Goal: Task Accomplishment & Management: Manage account settings

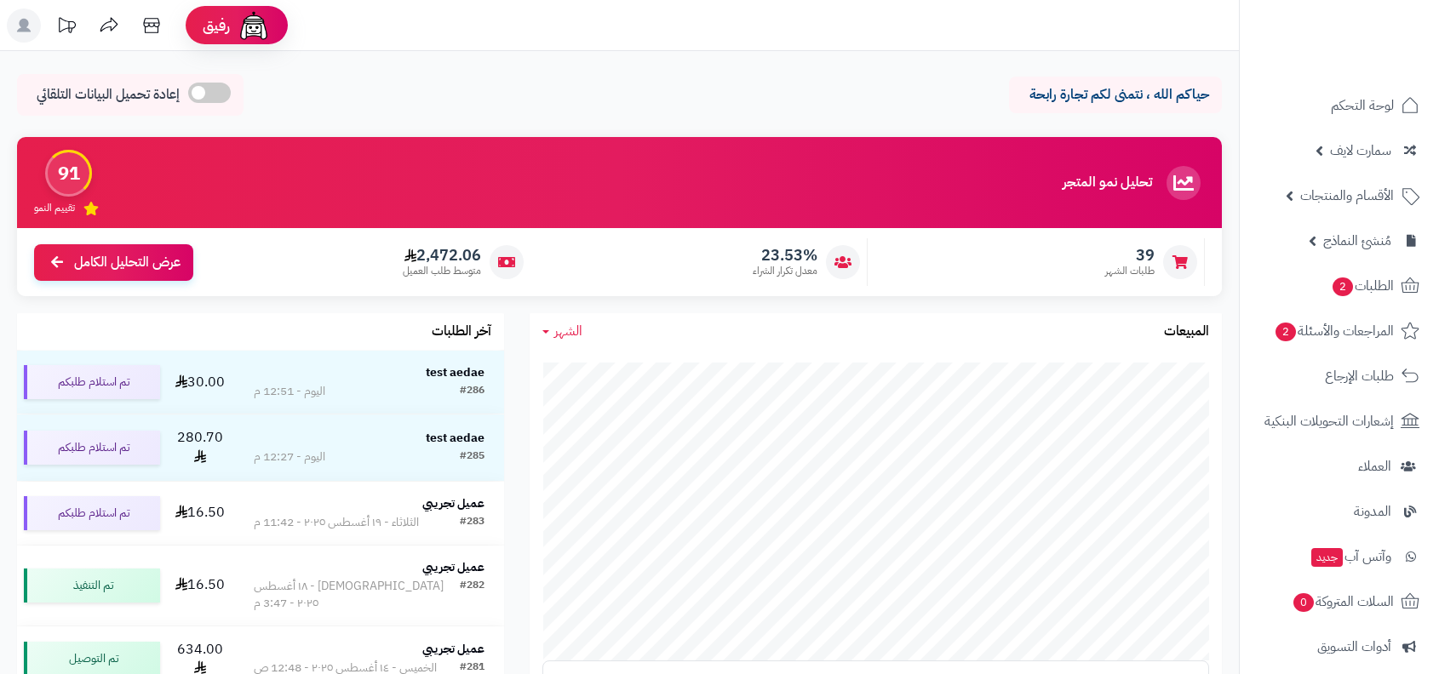
click at [1332, 198] on span "الأقسام والمنتجات" at bounding box center [1347, 196] width 94 height 24
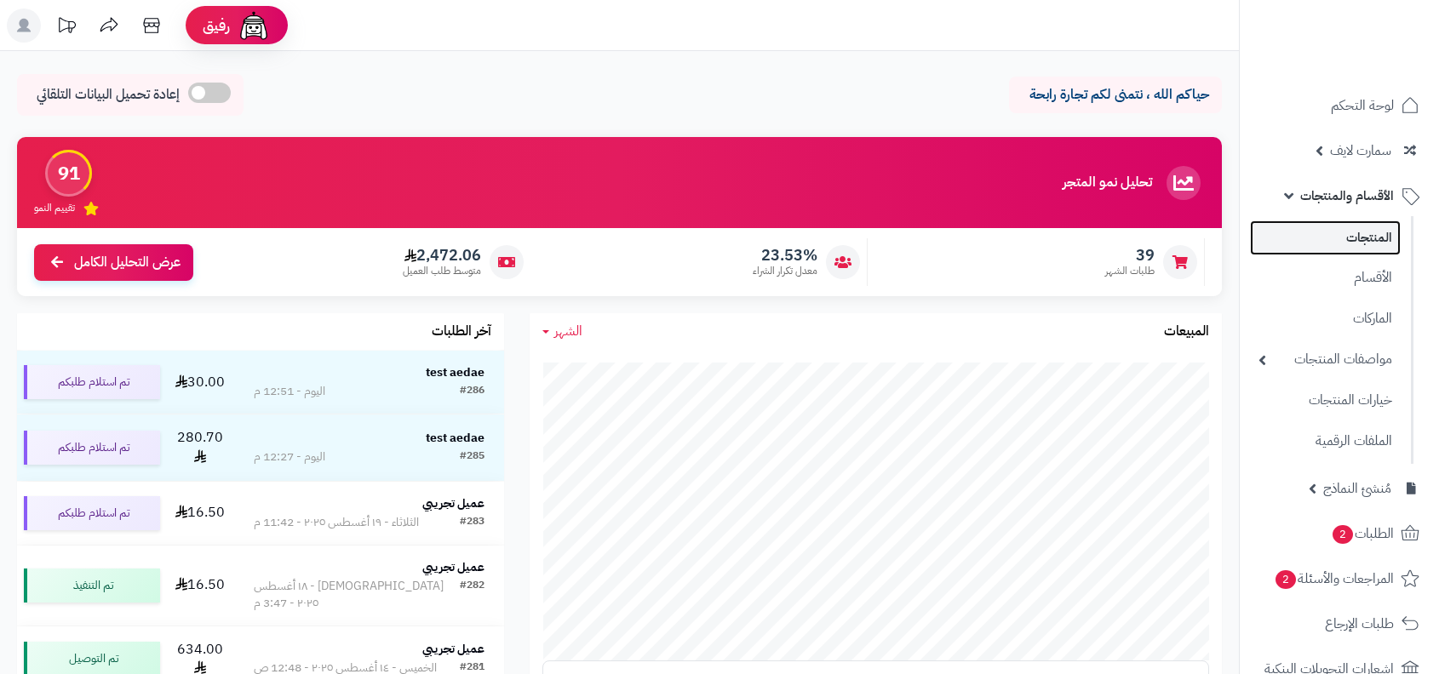
click at [1332, 254] on link "المنتجات" at bounding box center [1325, 238] width 151 height 35
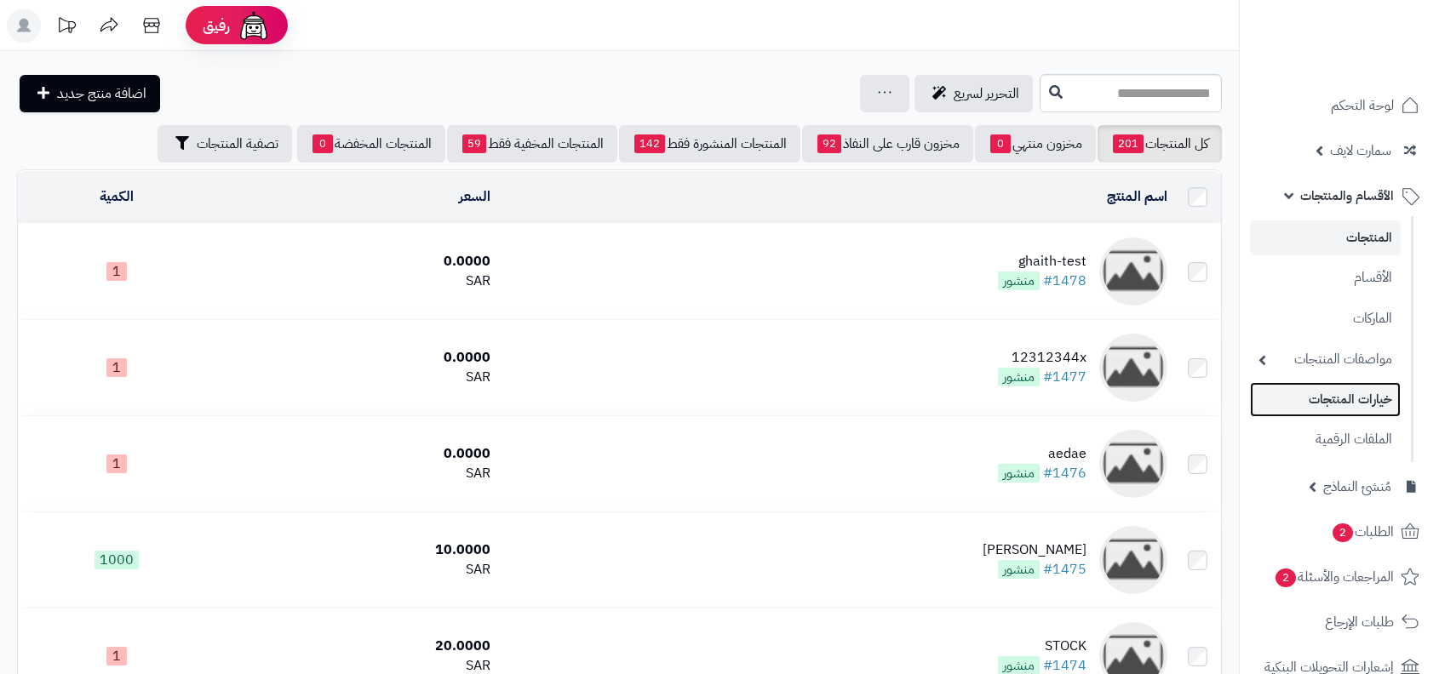
click at [1359, 404] on link "خيارات المنتجات" at bounding box center [1325, 399] width 151 height 35
click at [1373, 410] on link "خيارات المنتجات" at bounding box center [1325, 400] width 151 height 35
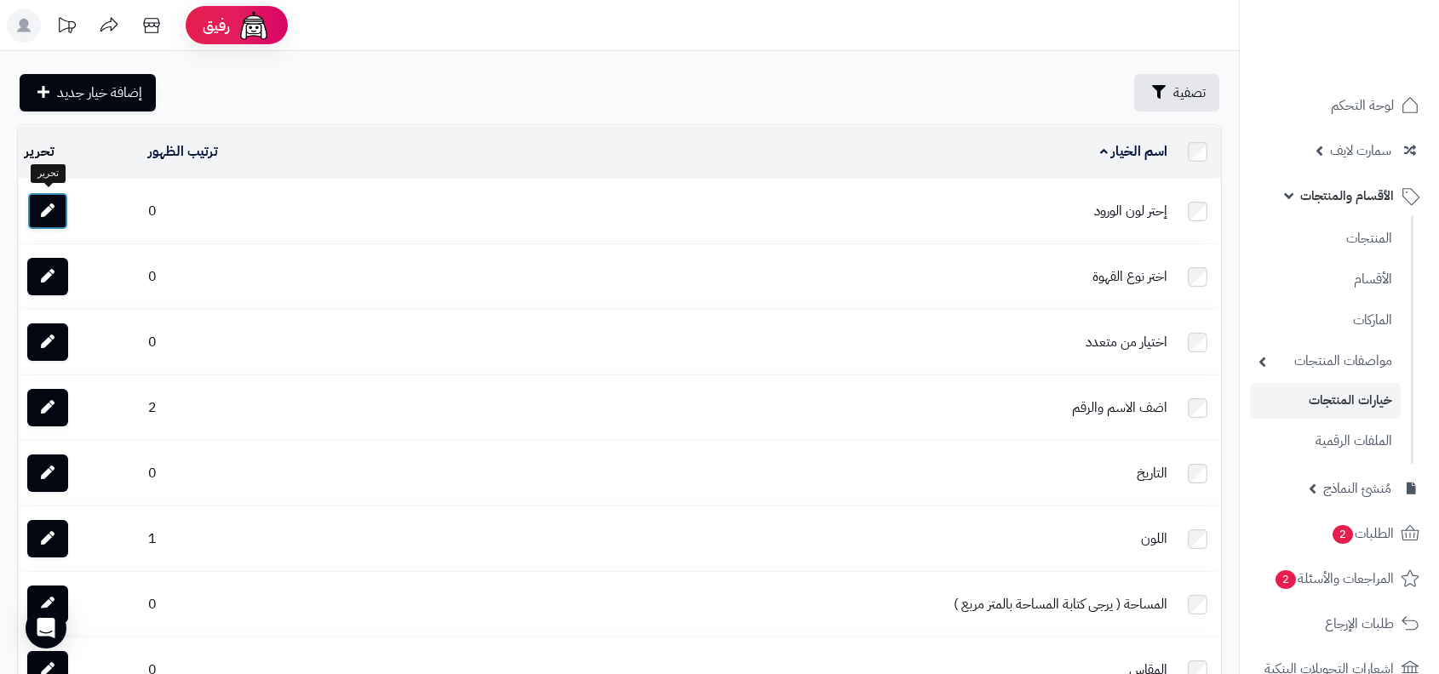
click at [62, 204] on link at bounding box center [47, 210] width 41 height 37
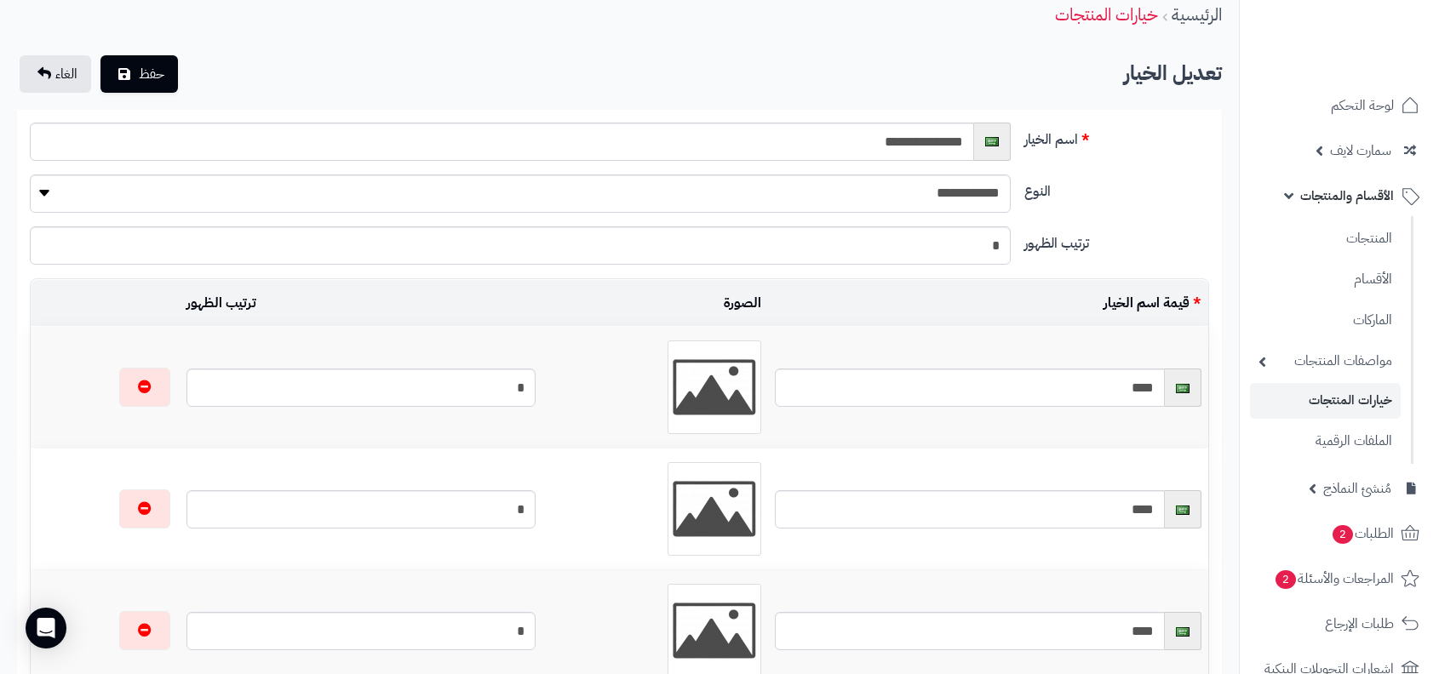
scroll to position [184, 0]
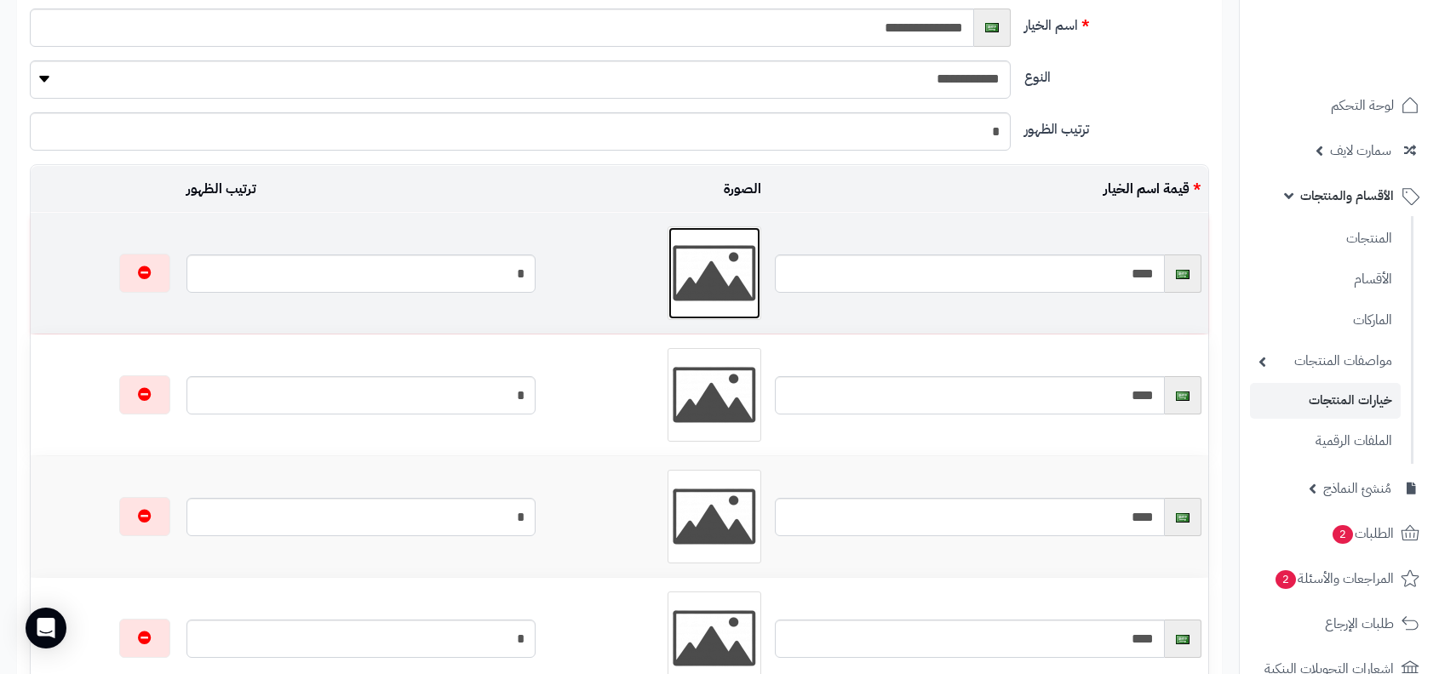
click at [695, 272] on img at bounding box center [714, 273] width 85 height 85
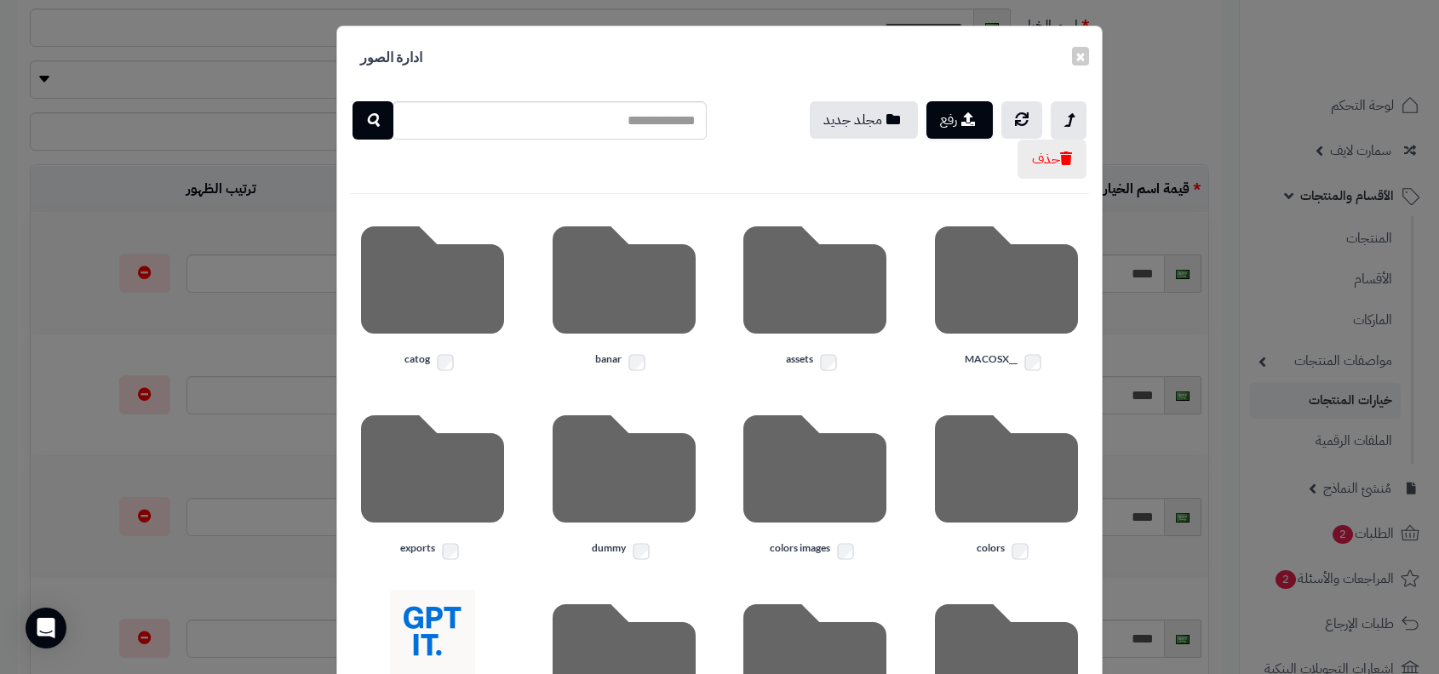
click at [1095, 55] on div "× ادارة الصور" at bounding box center [719, 57] width 765 height 62
click at [1083, 54] on button "×" at bounding box center [1080, 55] width 17 height 19
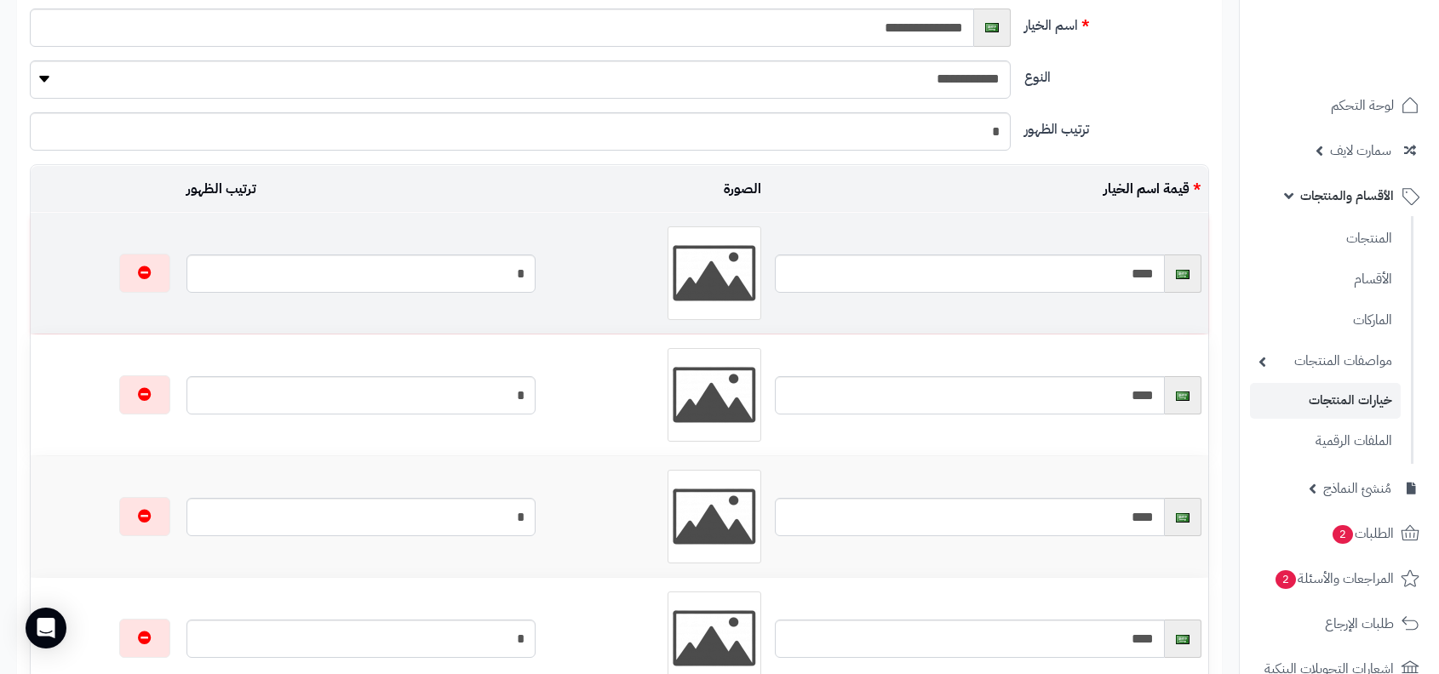
scroll to position [0, 0]
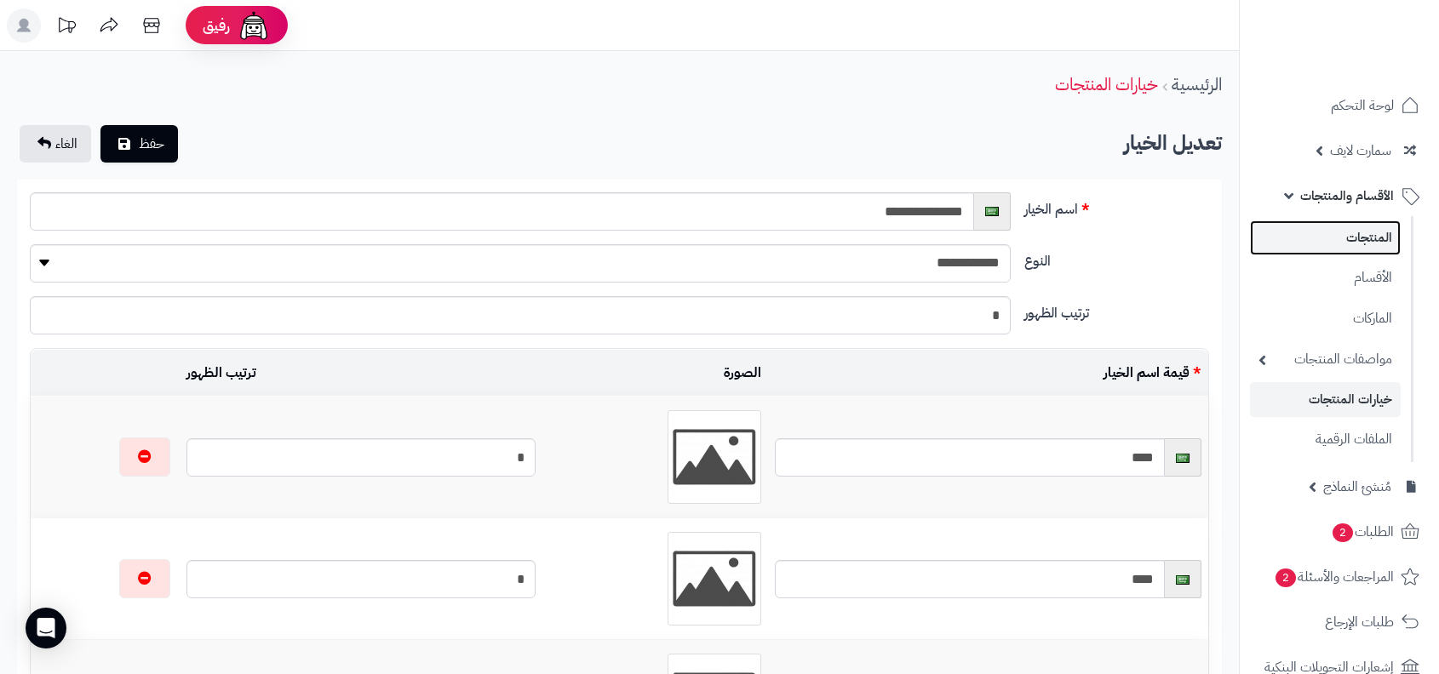
click at [1374, 234] on link "المنتجات" at bounding box center [1325, 238] width 151 height 35
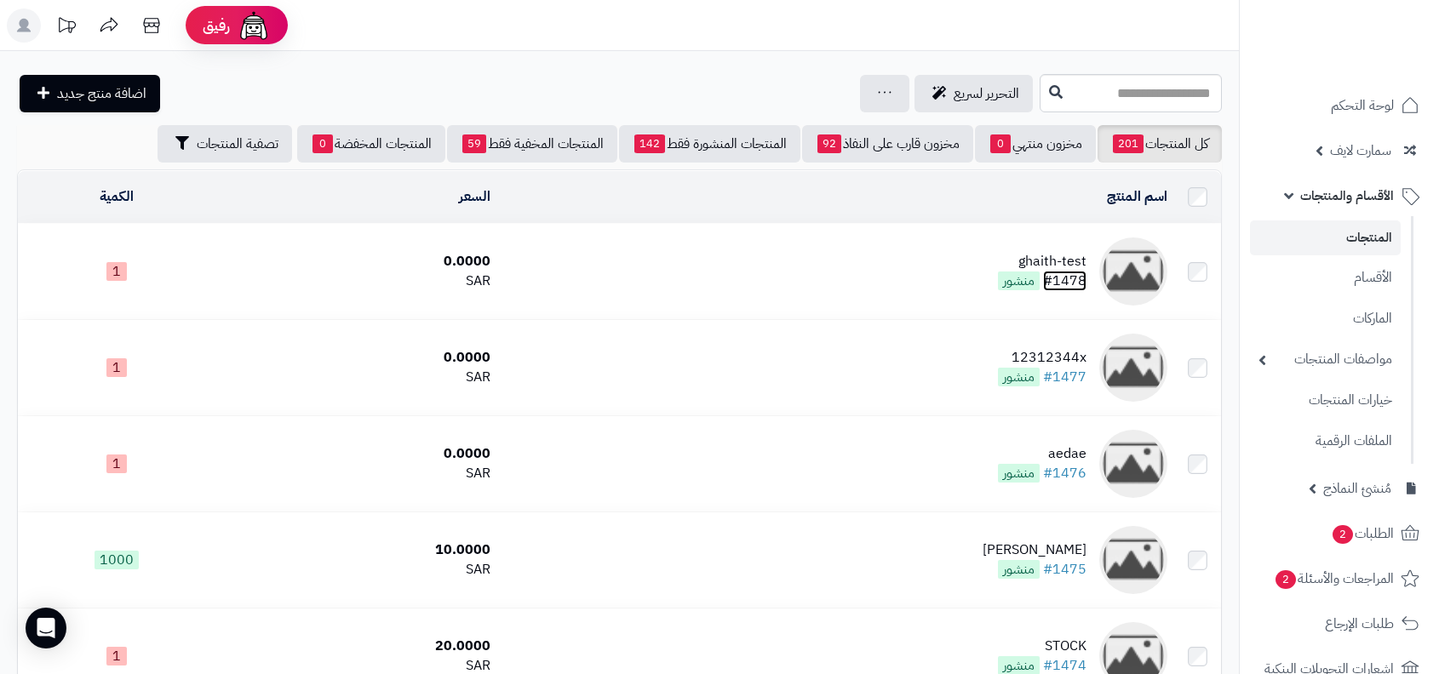
click at [1058, 277] on link "#1478" at bounding box center [1064, 281] width 43 height 20
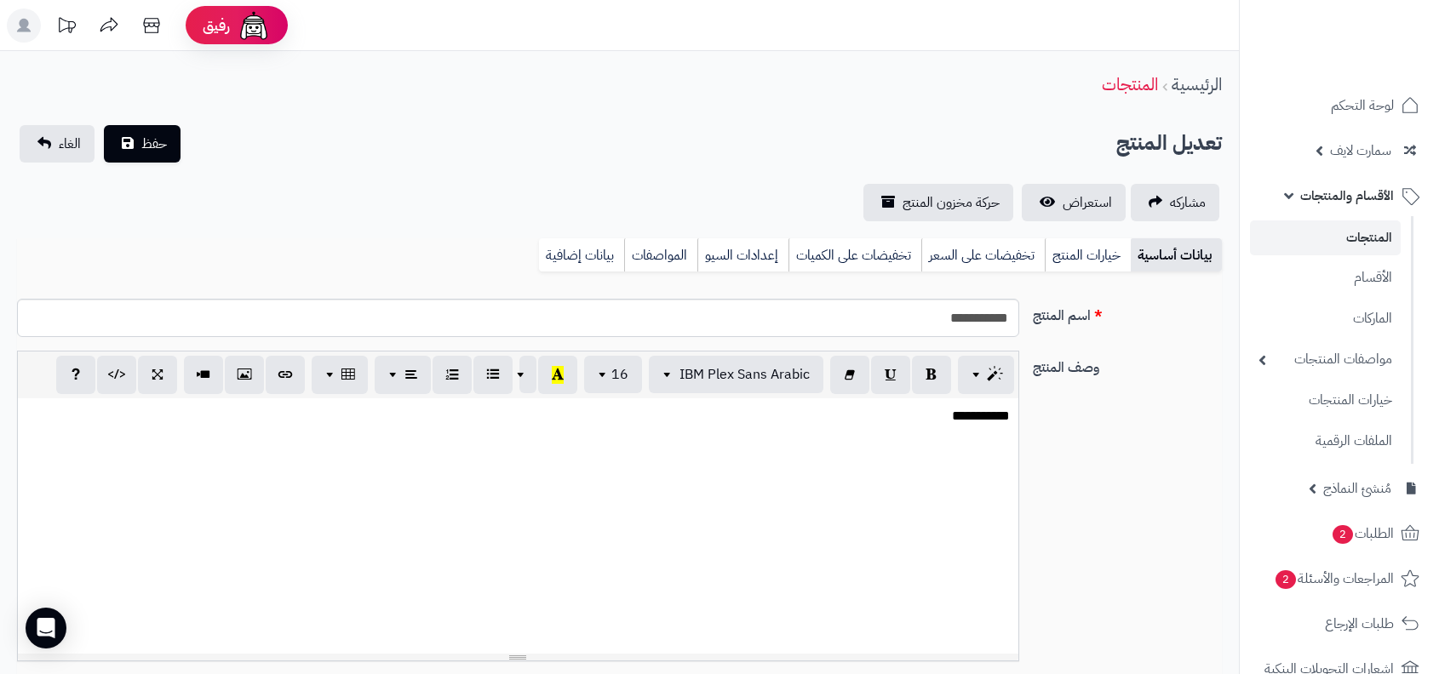
select select
click at [1092, 266] on link "خيارات المنتج" at bounding box center [1088, 255] width 86 height 34
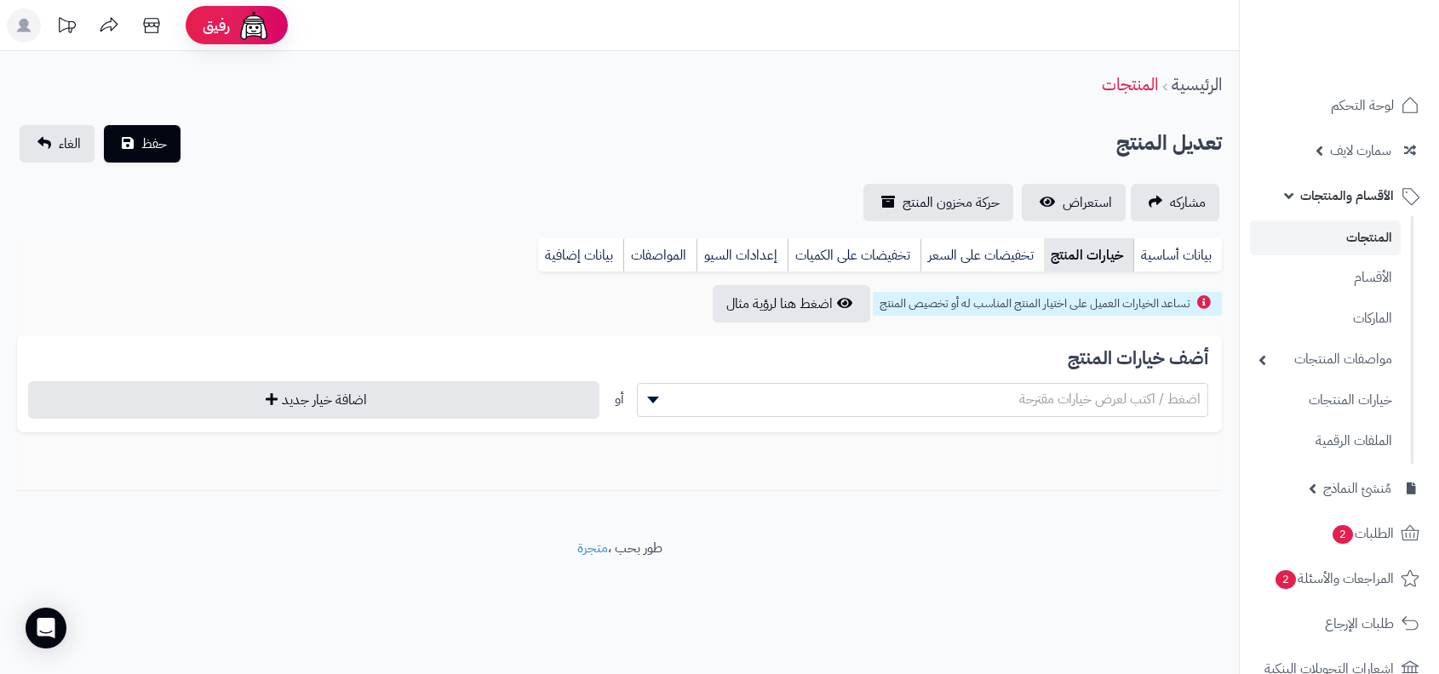
click at [1077, 416] on span "اضغط / اكتب لعرض خيارات مقترحة" at bounding box center [922, 400] width 571 height 34
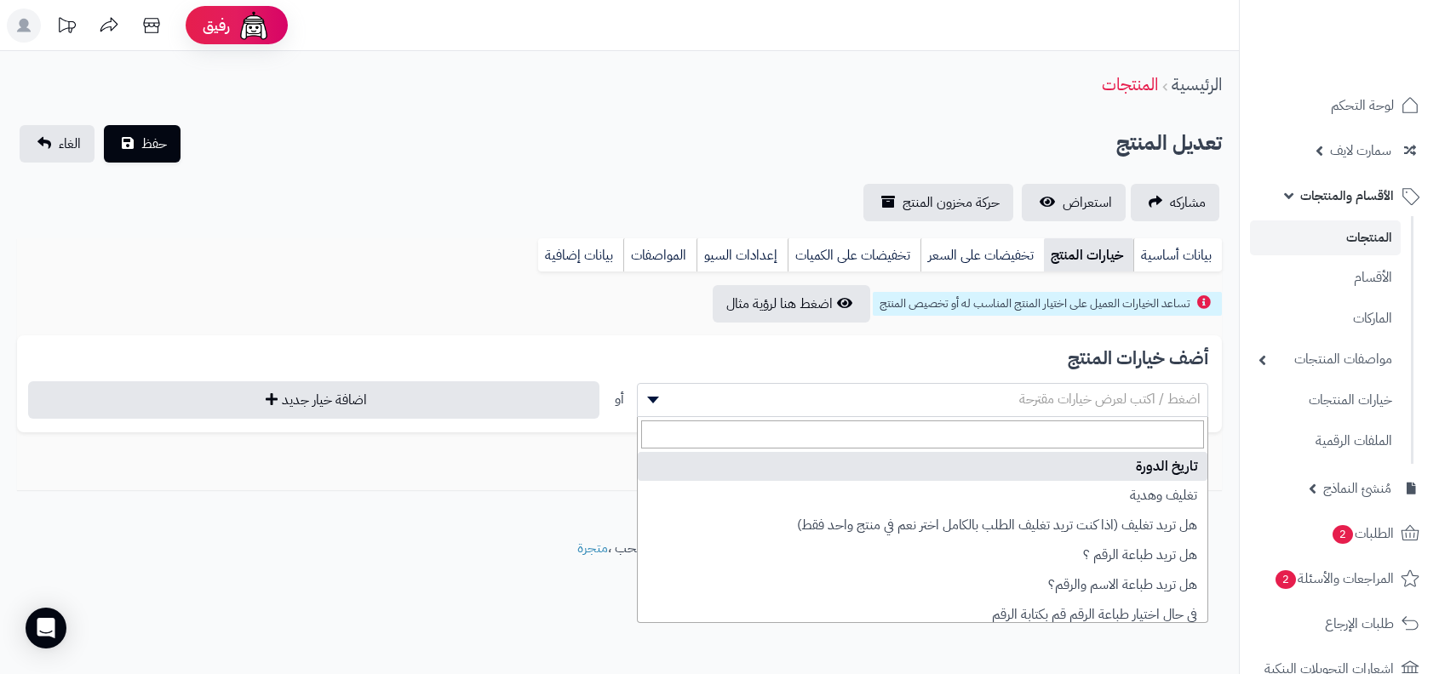
click at [901, 320] on div "تساعد الخيارات العميل على اختيار المنتج المناسب له أو تخصيص المنتج اضغط هنا لرؤ…" at bounding box center [619, 303] width 1205 height 37
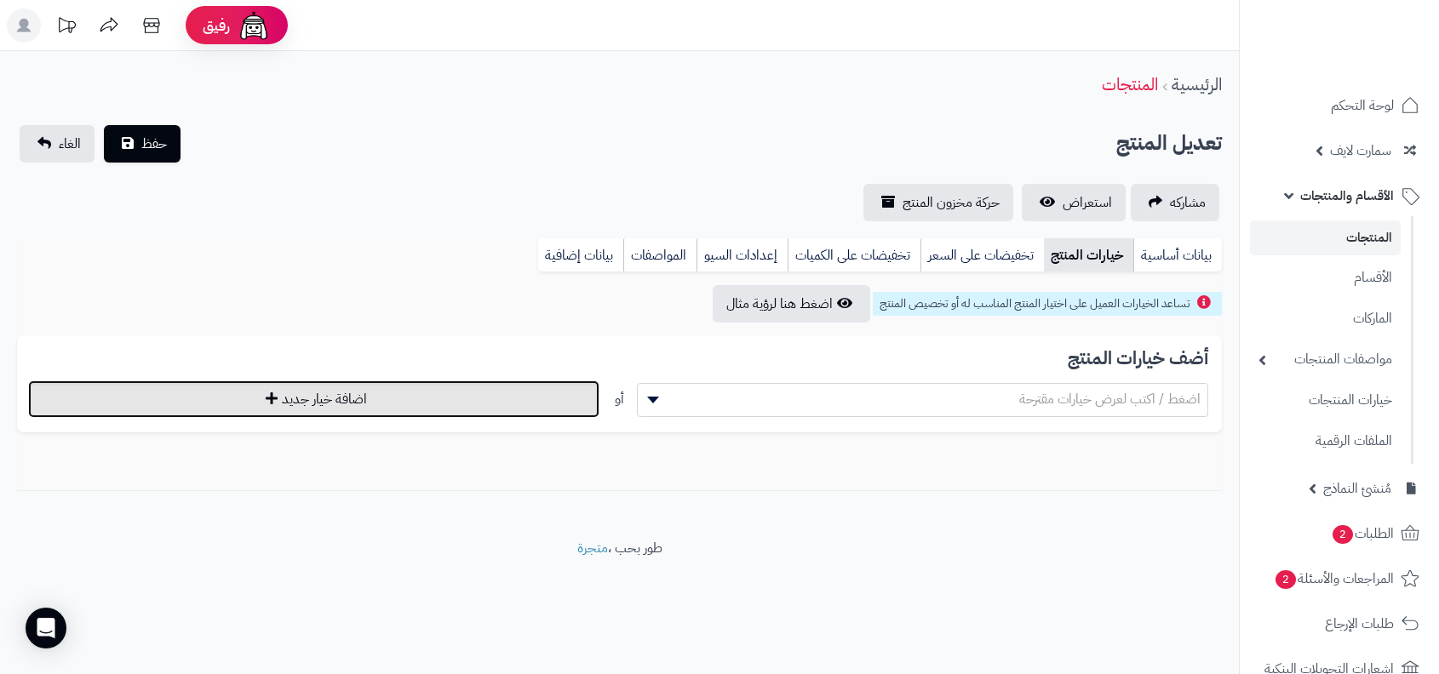
click at [529, 383] on button "اضافة خيار جديد" at bounding box center [313, 399] width 571 height 37
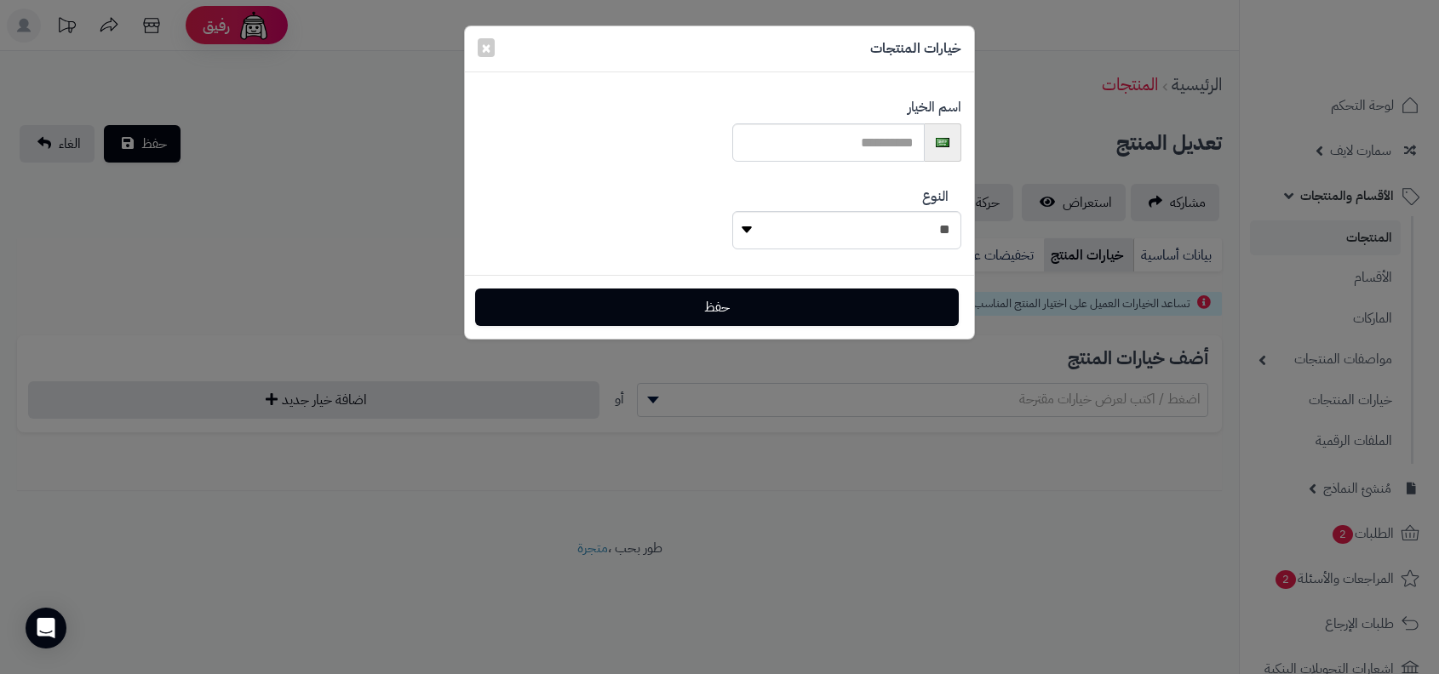
click at [806, 201] on div "**********" at bounding box center [846, 219] width 229 height 88
click at [811, 241] on select "**********" at bounding box center [846, 230] width 229 height 38
click at [485, 46] on button "×" at bounding box center [486, 46] width 17 height 19
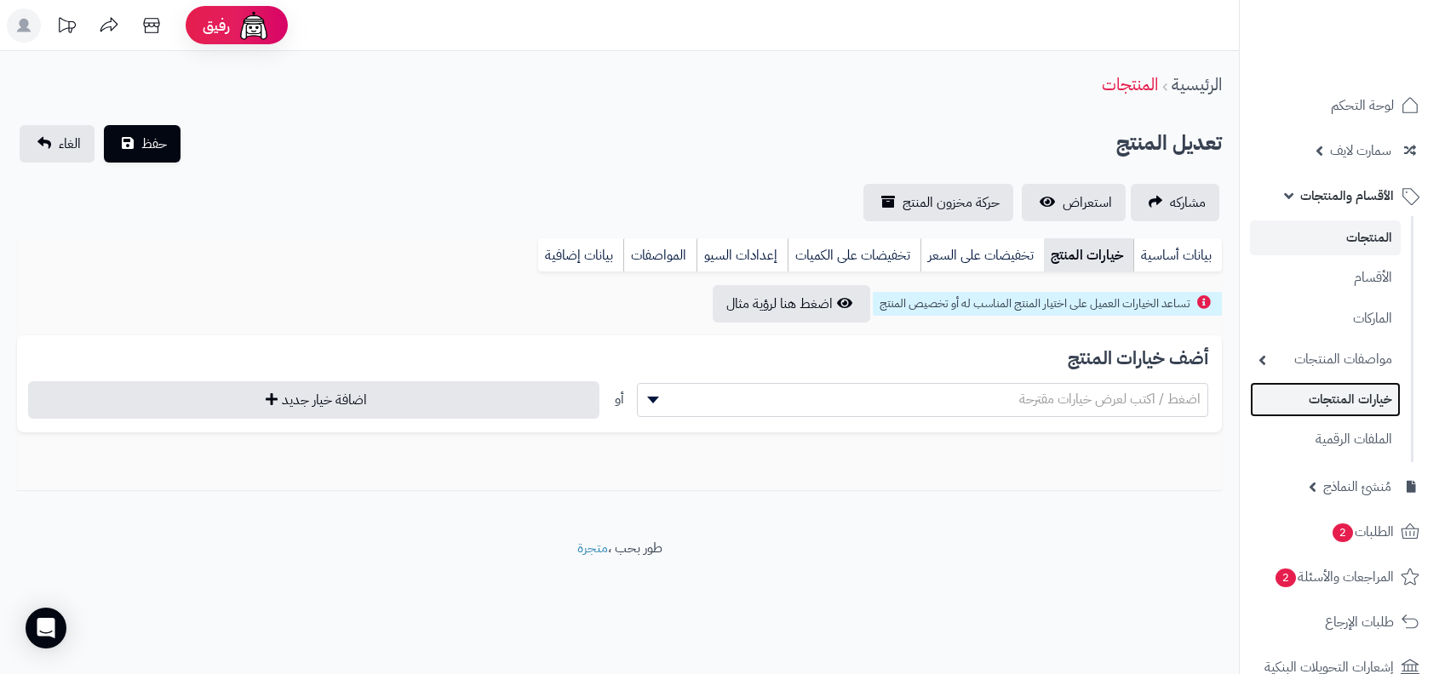
click at [1332, 389] on link "خيارات المنتجات" at bounding box center [1325, 399] width 151 height 35
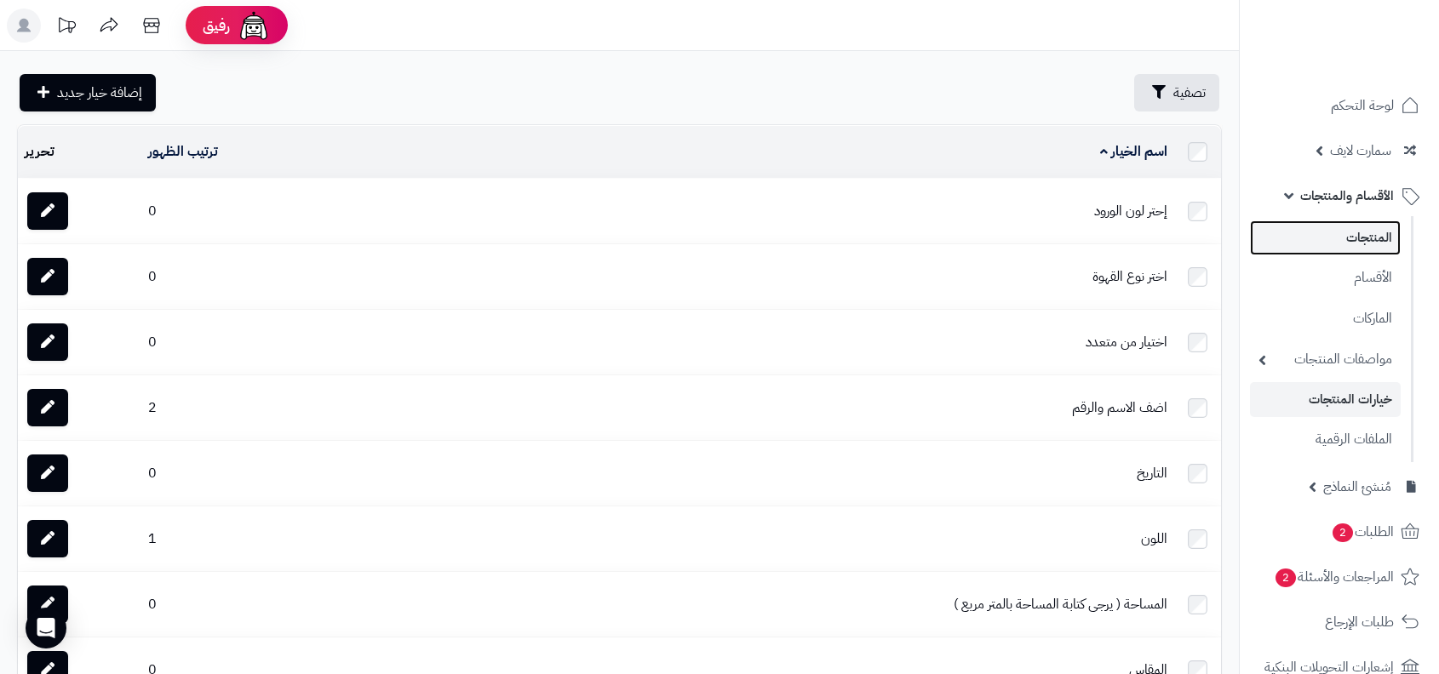
click at [1350, 232] on link "المنتجات" at bounding box center [1325, 238] width 151 height 35
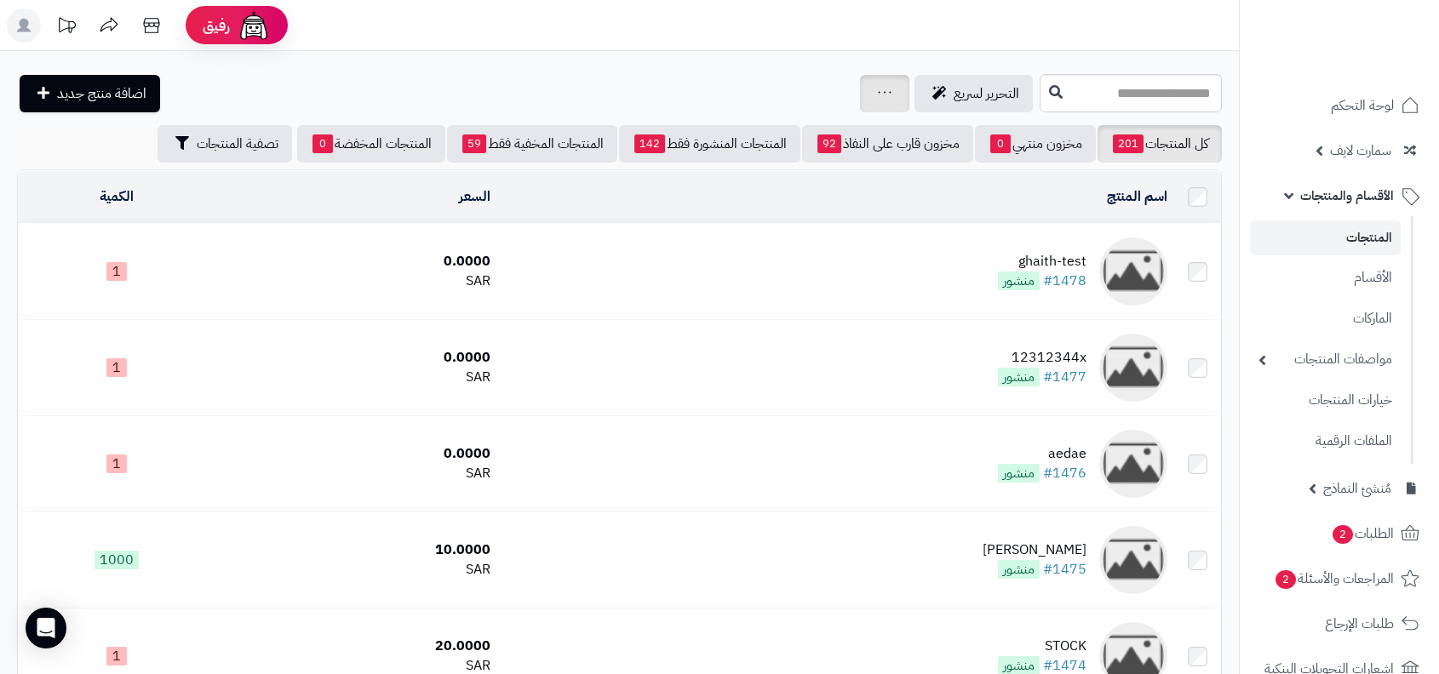
click at [878, 89] on link at bounding box center [885, 93] width 14 height 20
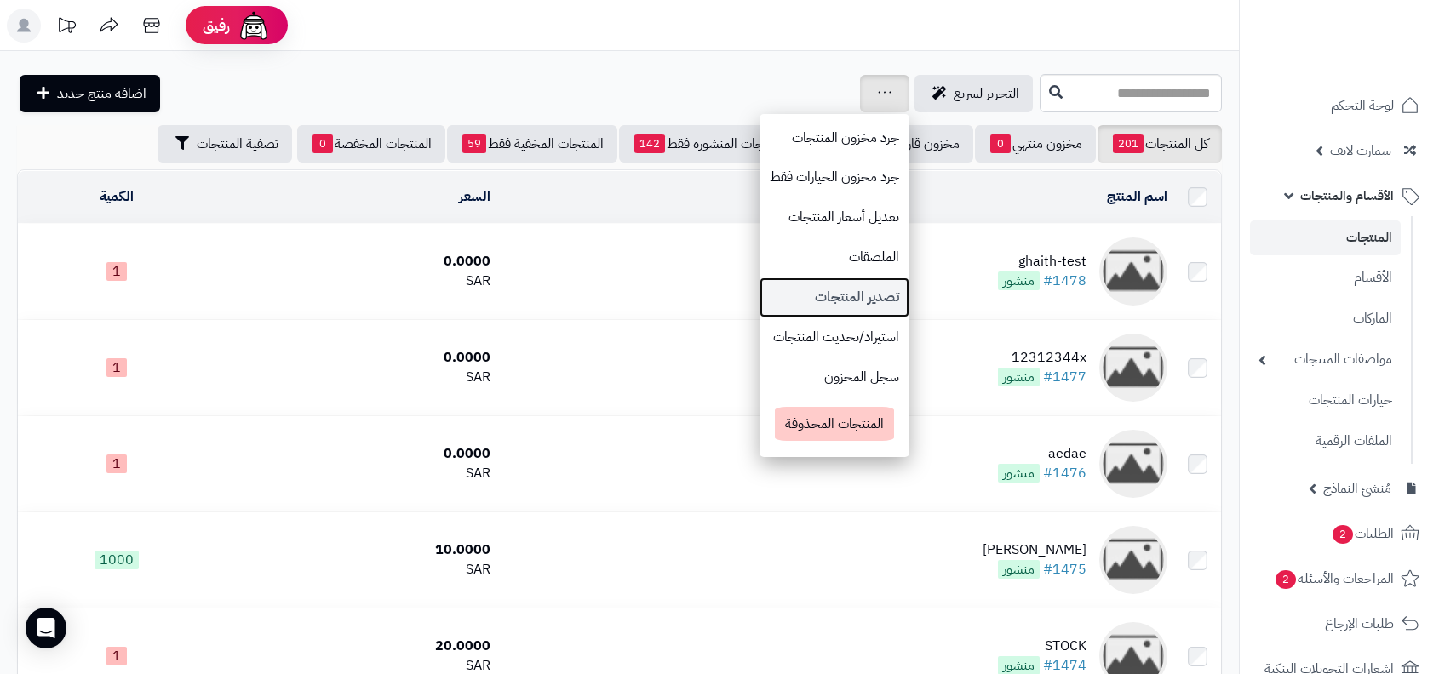
click at [839, 285] on link "تصدير المنتجات" at bounding box center [835, 298] width 150 height 40
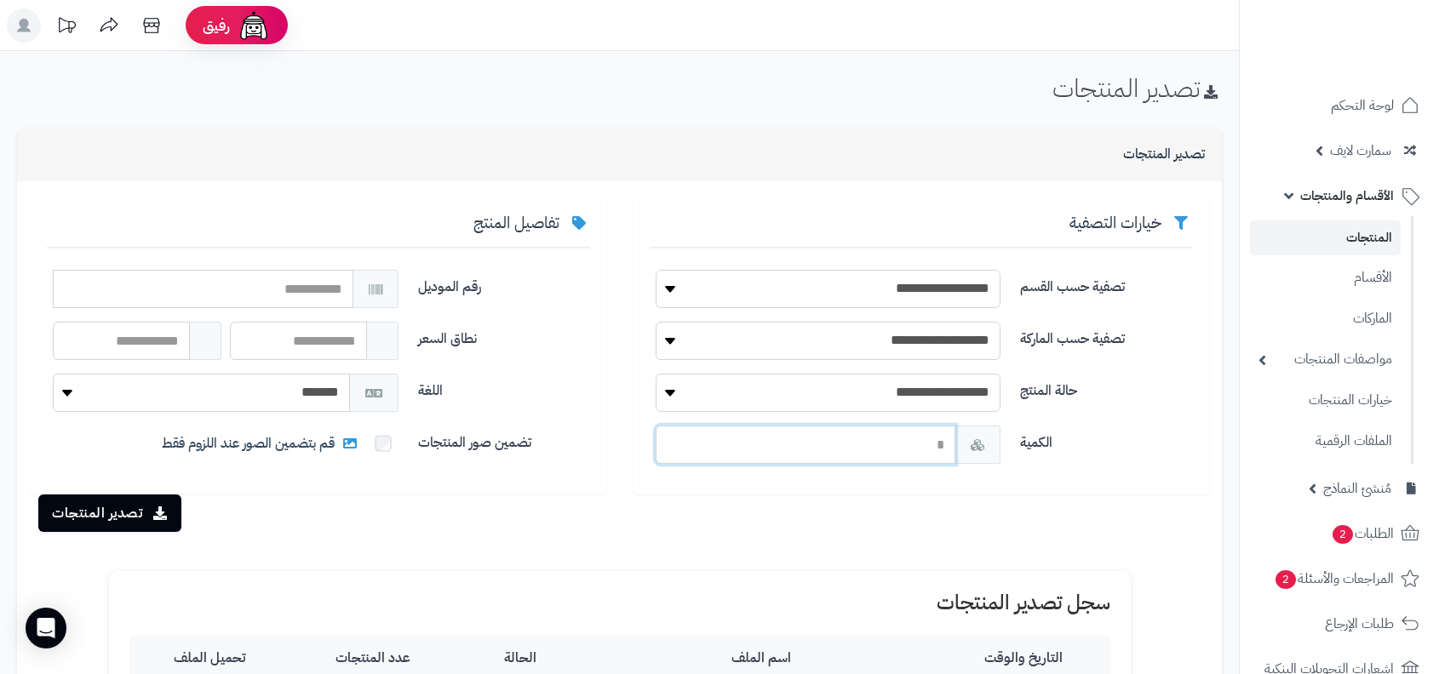
drag, startPoint x: 826, startPoint y: 433, endPoint x: 1143, endPoint y: 115, distance: 449.2
click at [1143, 115] on div "**********" at bounding box center [619, 518] width 1239 height 935
click at [1088, 96] on h1 "تصدير المنتجات" at bounding box center [1136, 88] width 169 height 28
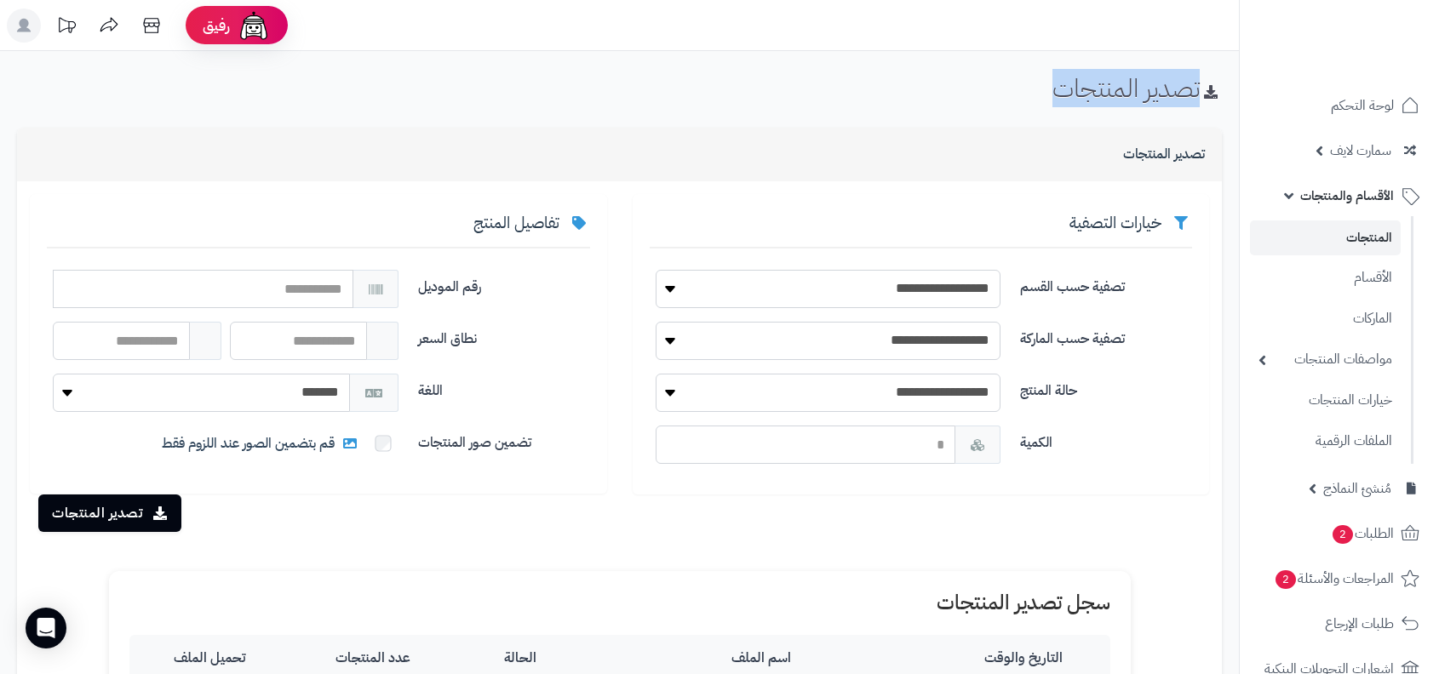
click at [931, 121] on div "**********" at bounding box center [619, 518] width 1239 height 935
click at [865, 178] on div "تصدير المنتجات" at bounding box center [619, 155] width 1205 height 54
click at [1010, 106] on div "تصدير المنتجات" at bounding box center [619, 94] width 1239 height 41
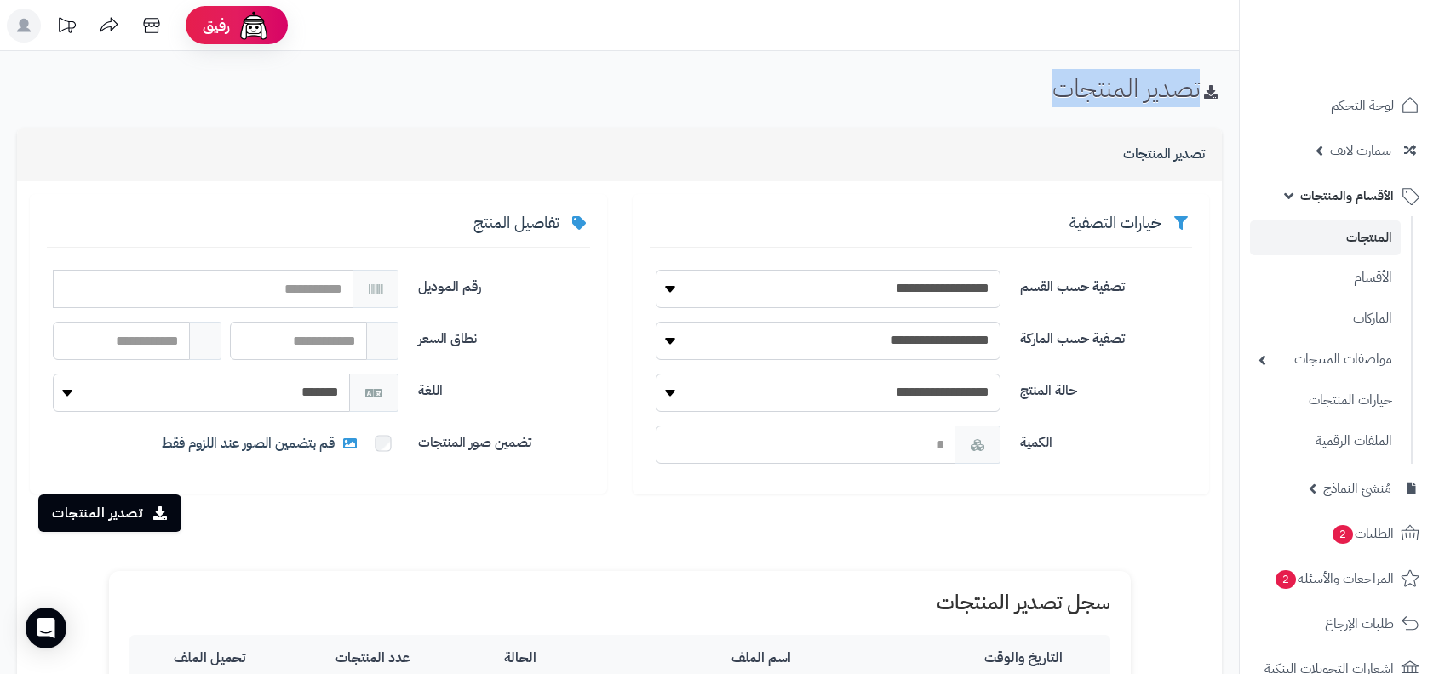
click at [939, 95] on div "تصدير المنتجات" at bounding box center [619, 94] width 1239 height 41
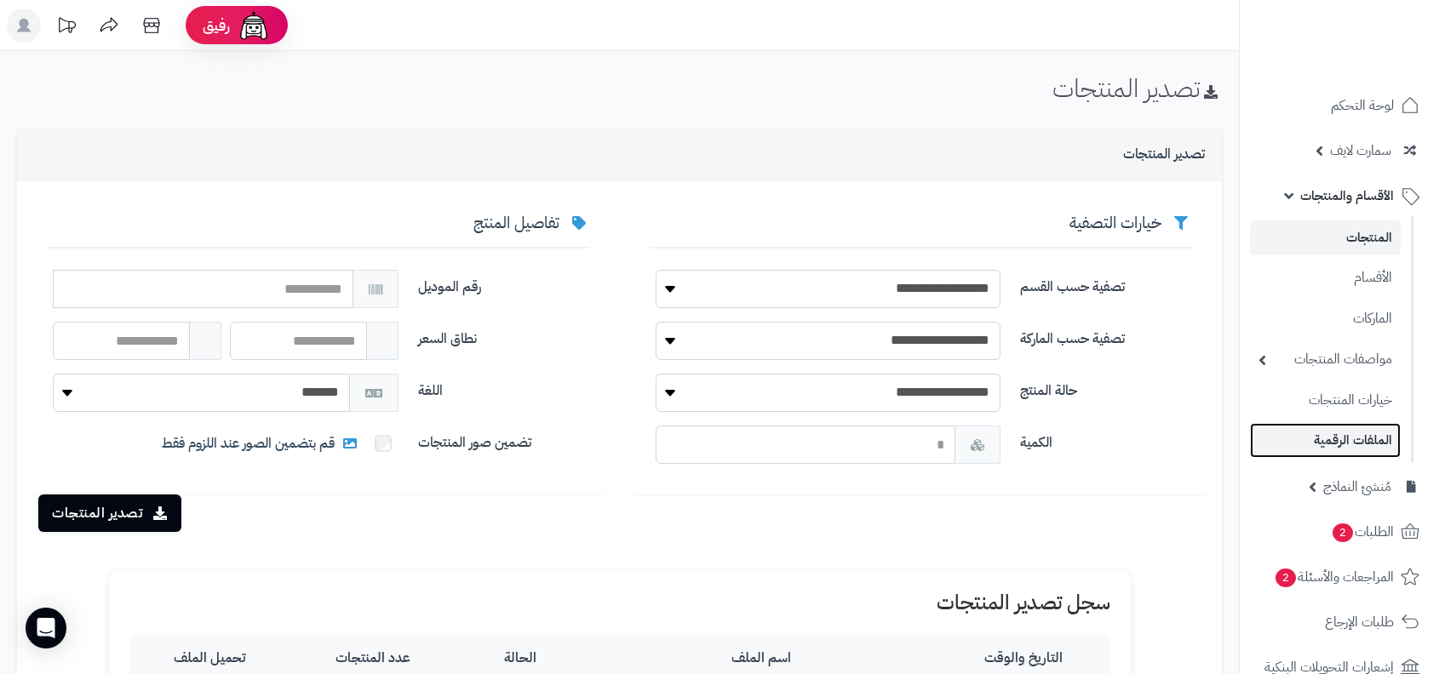
click at [1322, 436] on link "الملفات الرقمية" at bounding box center [1325, 440] width 151 height 35
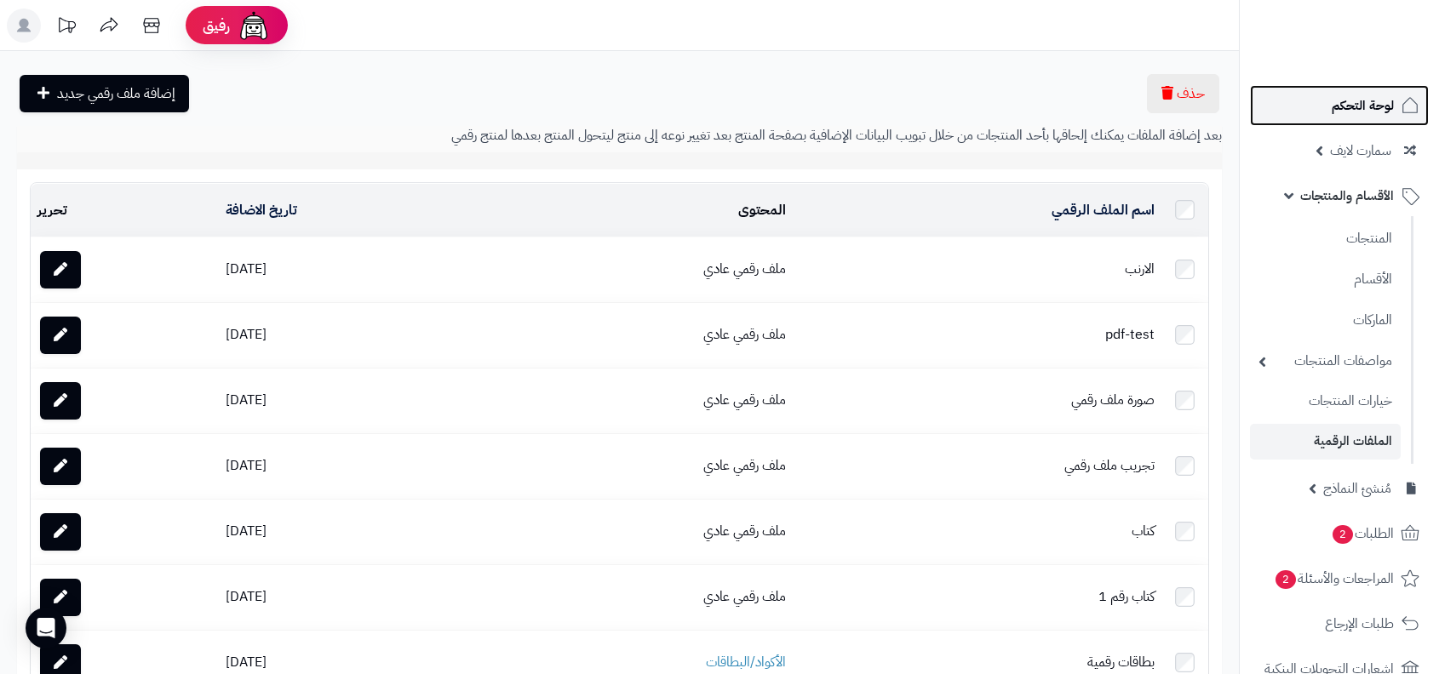
click at [1366, 102] on span "لوحة التحكم" at bounding box center [1363, 106] width 62 height 24
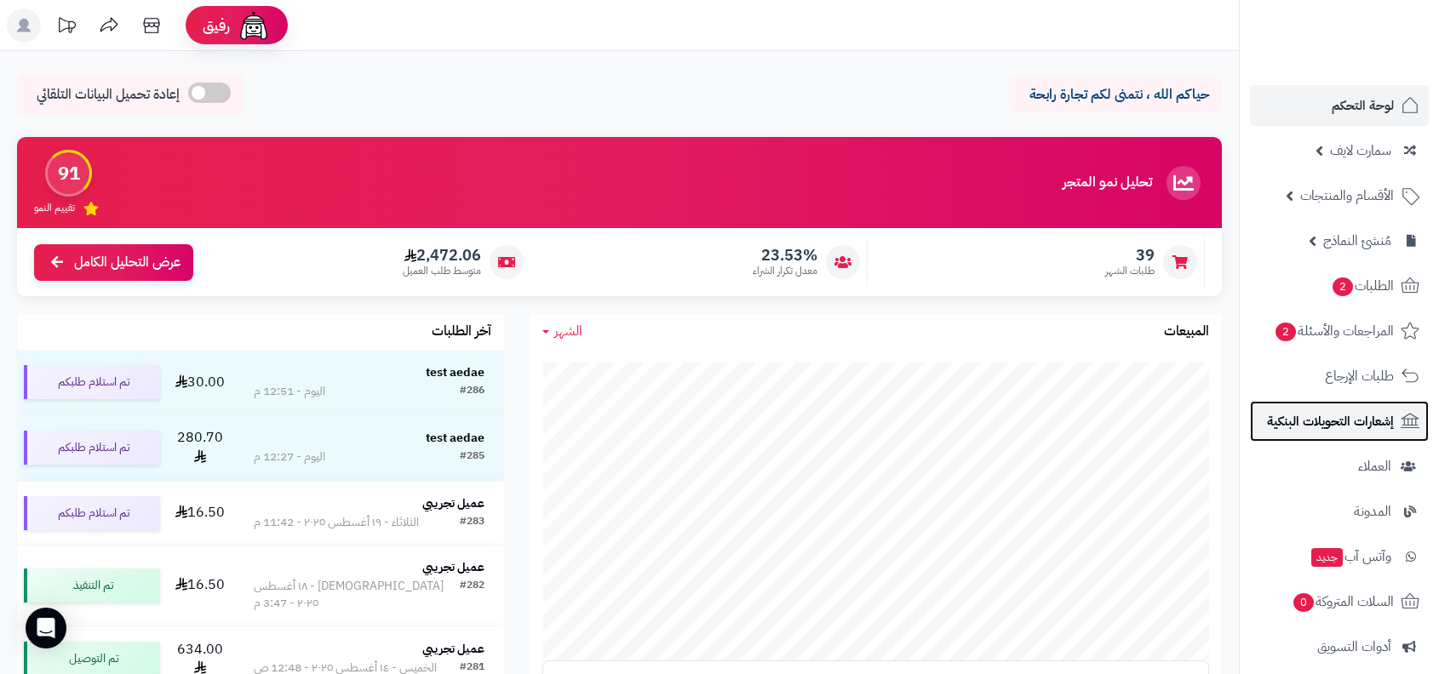
click at [1350, 421] on span "إشعارات التحويلات البنكية" at bounding box center [1330, 422] width 127 height 24
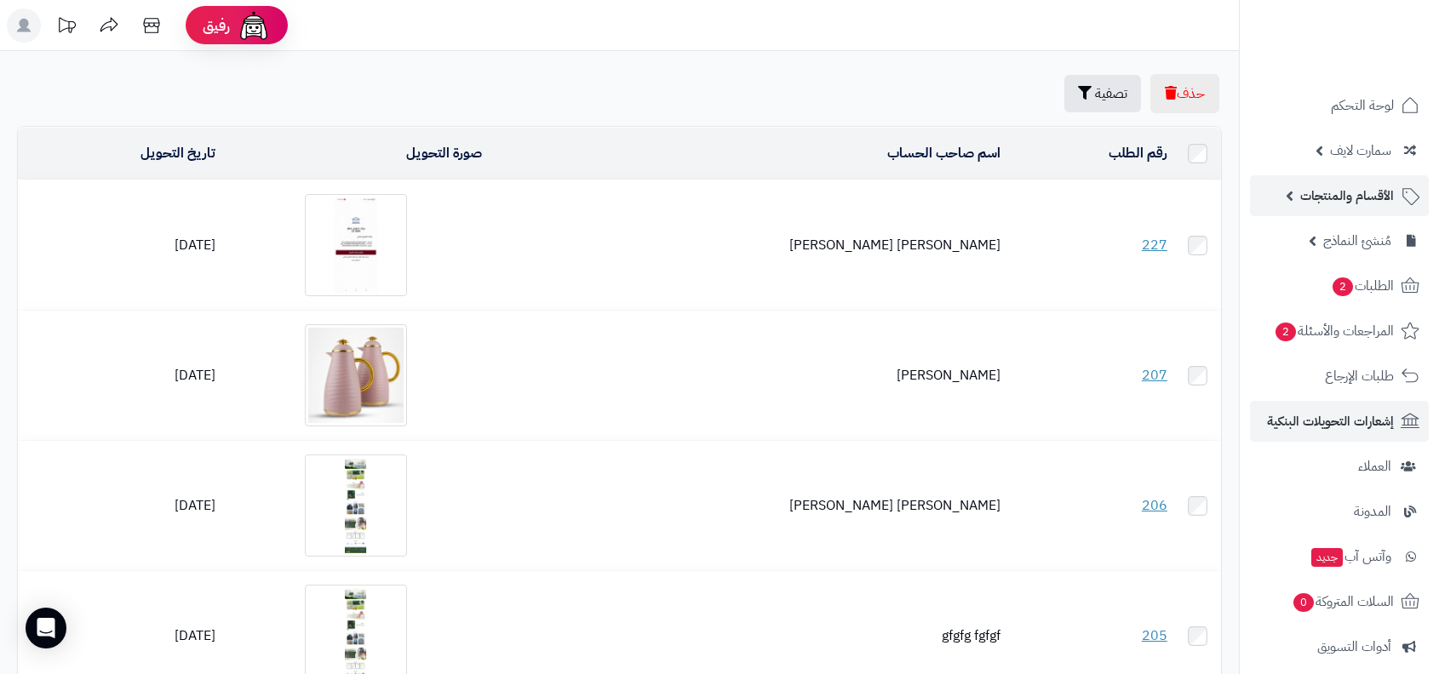
click at [1338, 196] on span "الأقسام والمنتجات" at bounding box center [1347, 196] width 94 height 24
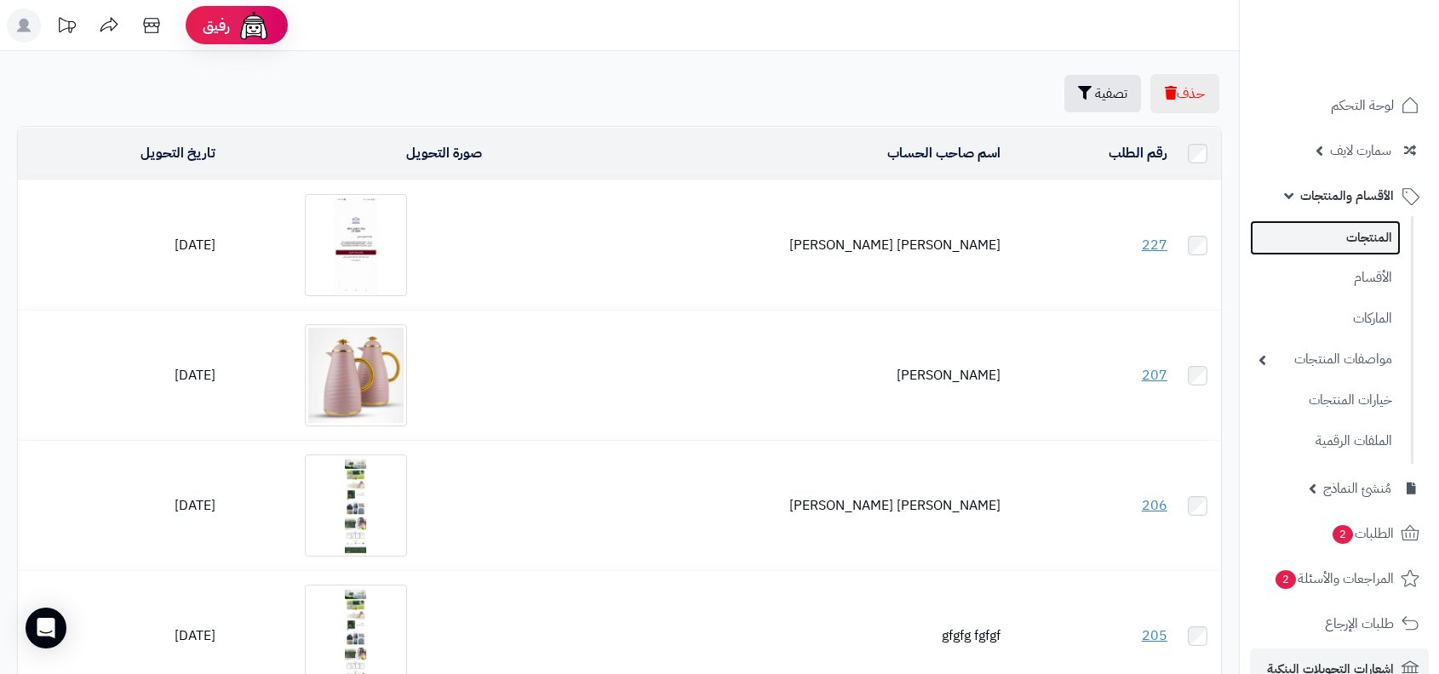
click at [1336, 249] on link "المنتجات" at bounding box center [1325, 238] width 151 height 35
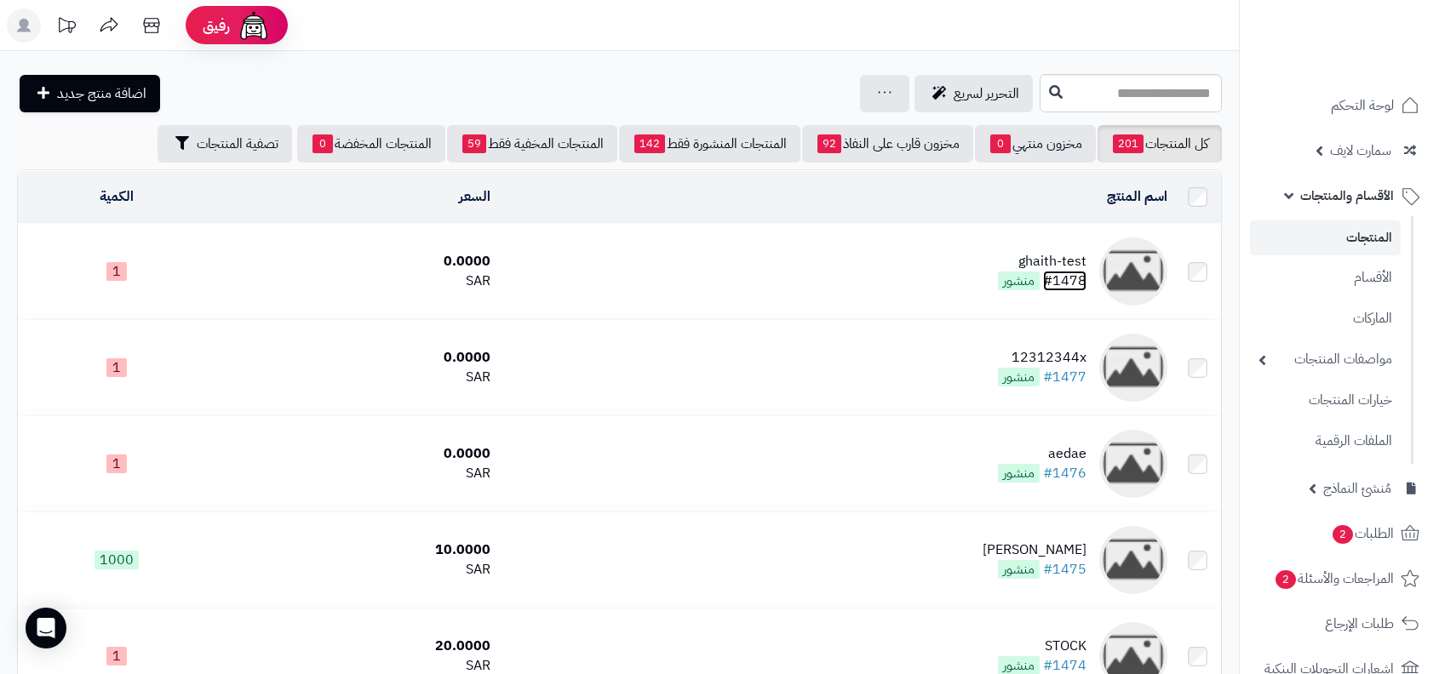
click at [1069, 282] on link "#1478" at bounding box center [1064, 281] width 43 height 20
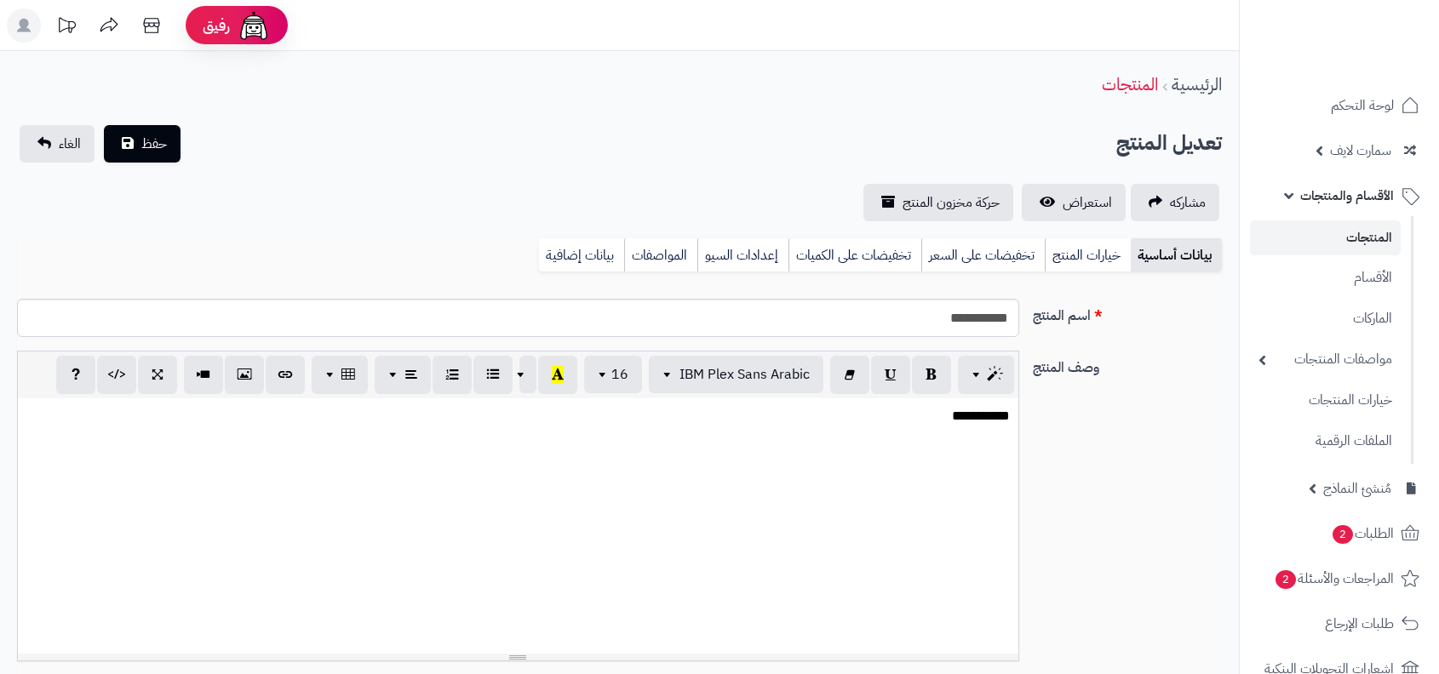
select select
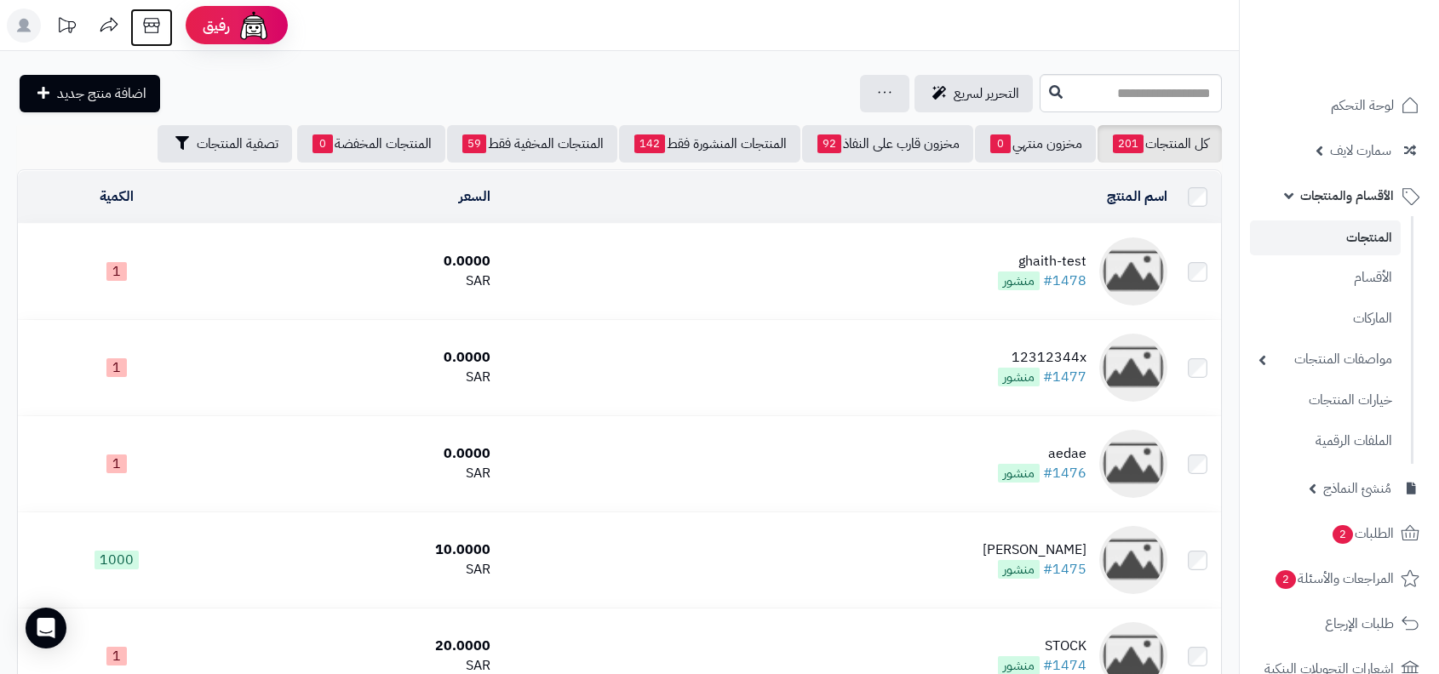
click at [143, 33] on icon at bounding box center [152, 26] width 34 height 34
click at [1374, 239] on link "المنتجات" at bounding box center [1325, 238] width 151 height 35
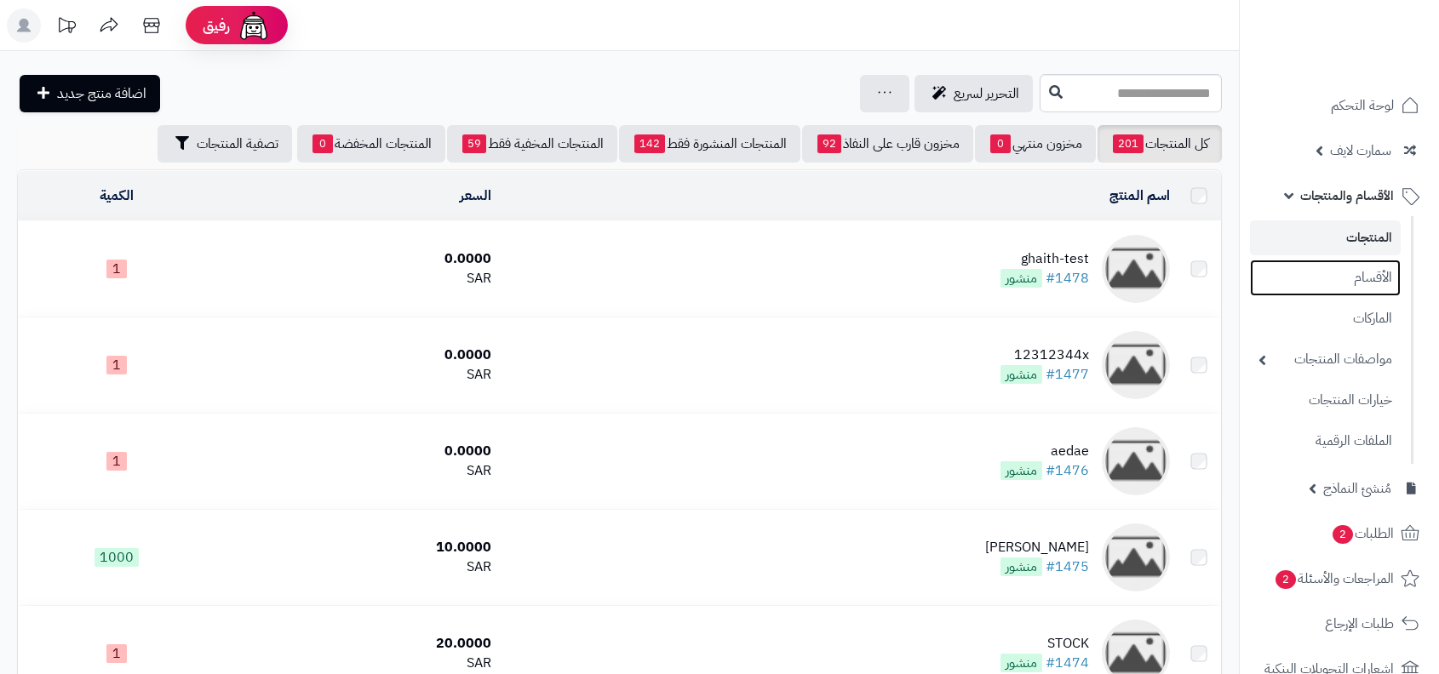
click at [1372, 285] on link "الأقسام" at bounding box center [1325, 278] width 151 height 37
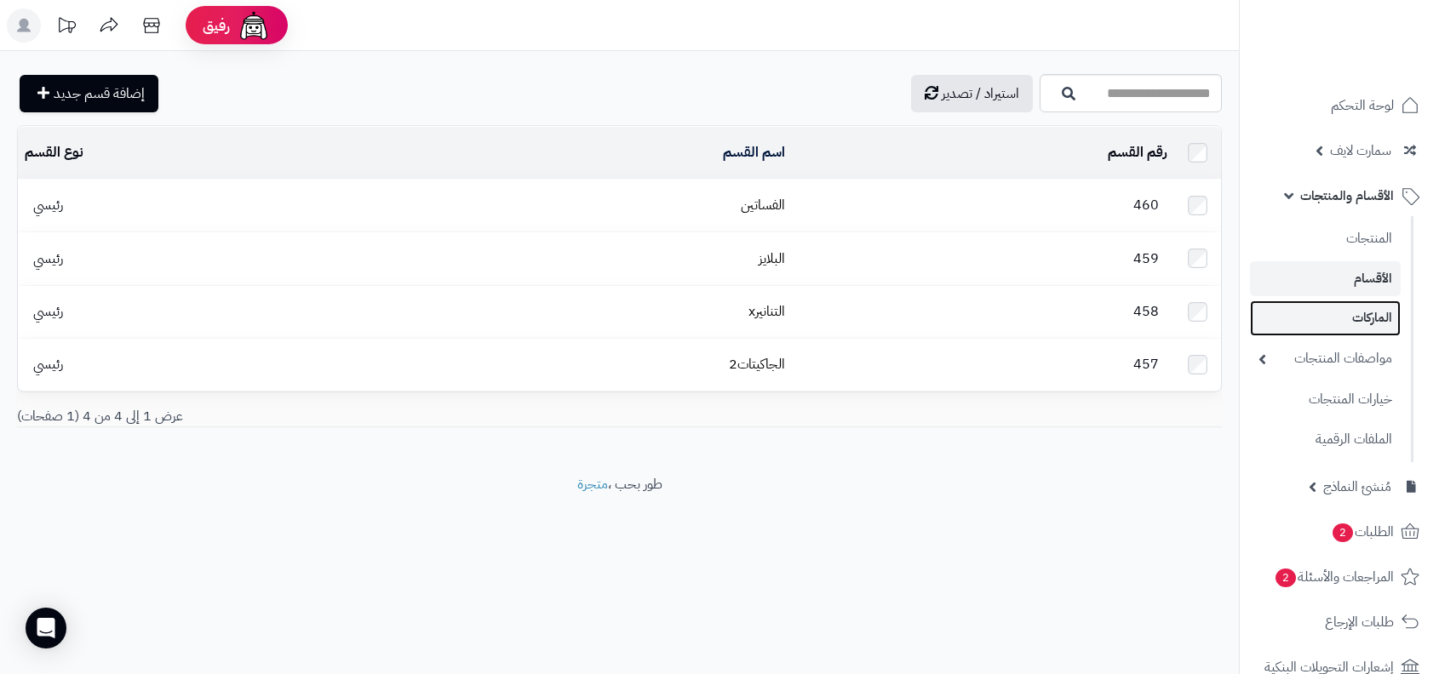
click at [1371, 318] on link "الماركات" at bounding box center [1325, 318] width 151 height 35
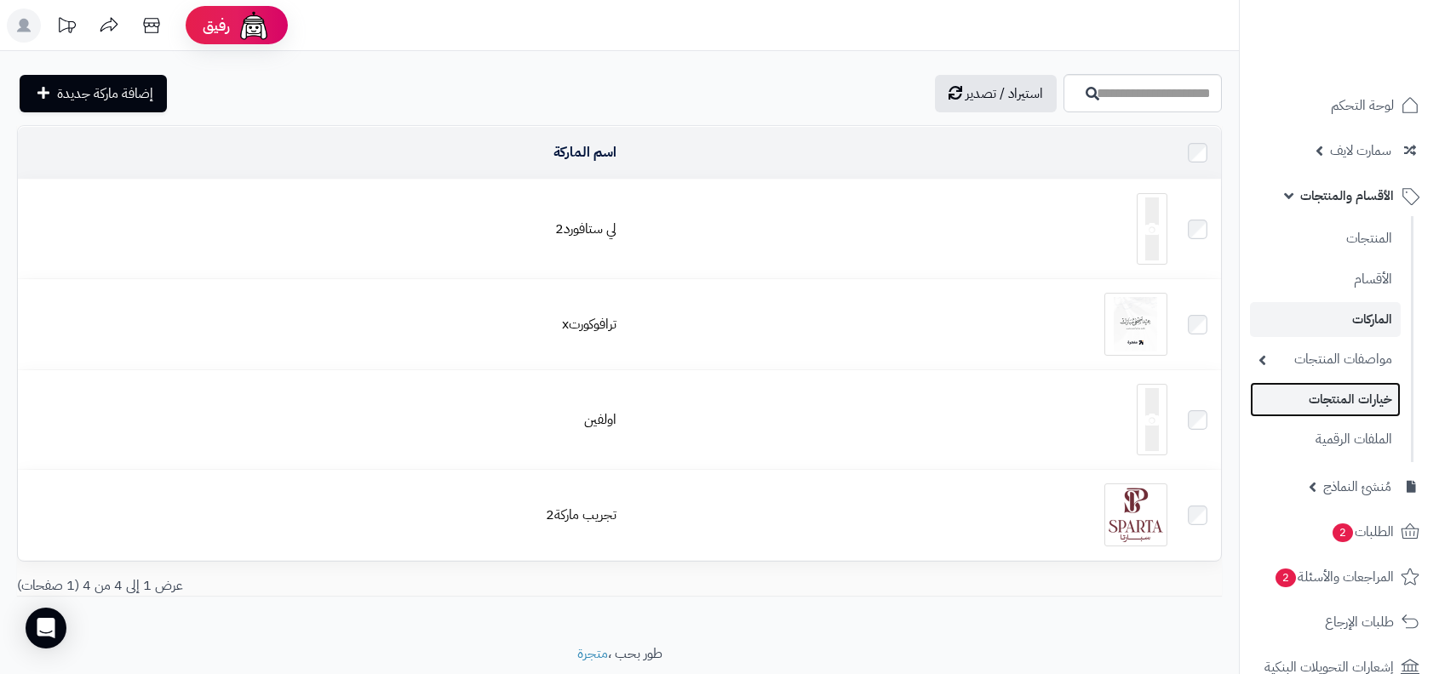
click at [1353, 404] on link "خيارات المنتجات" at bounding box center [1325, 399] width 151 height 35
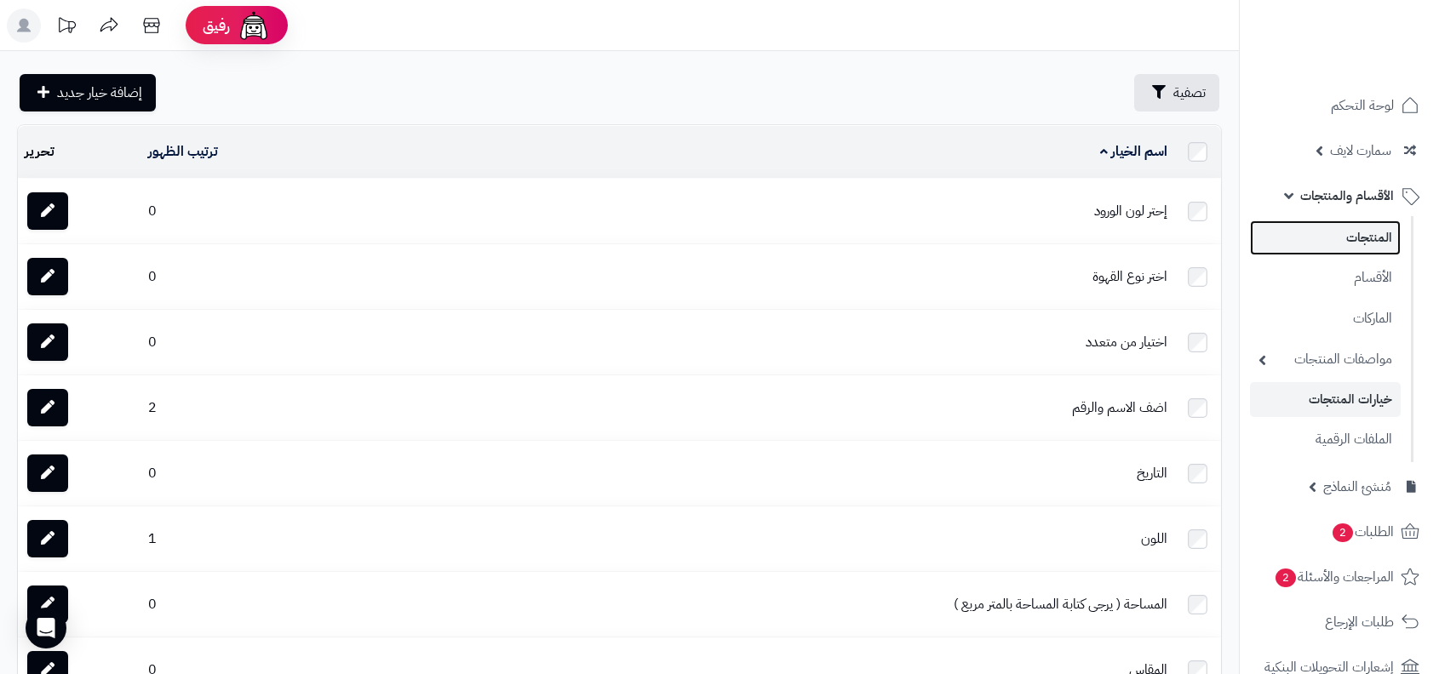
click at [1345, 241] on link "المنتجات" at bounding box center [1325, 238] width 151 height 35
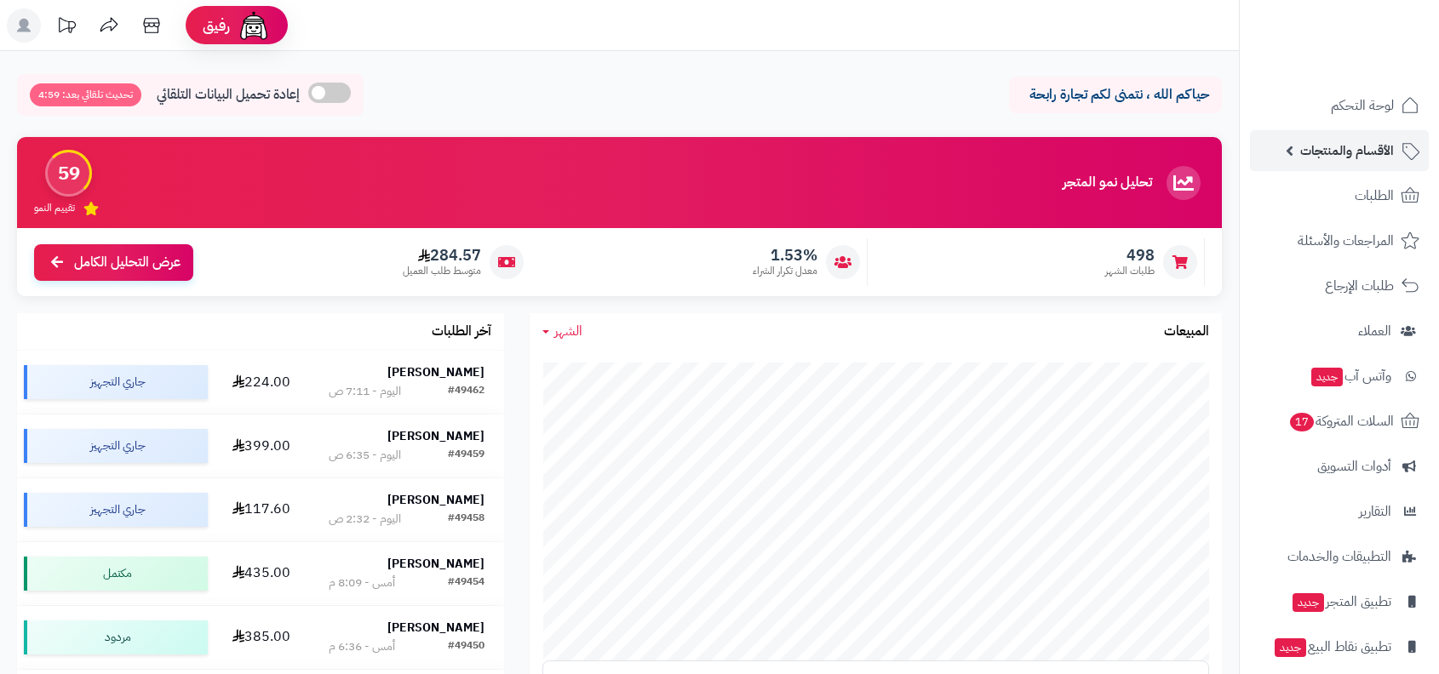
click at [1347, 168] on link "الأقسام والمنتجات" at bounding box center [1339, 150] width 179 height 41
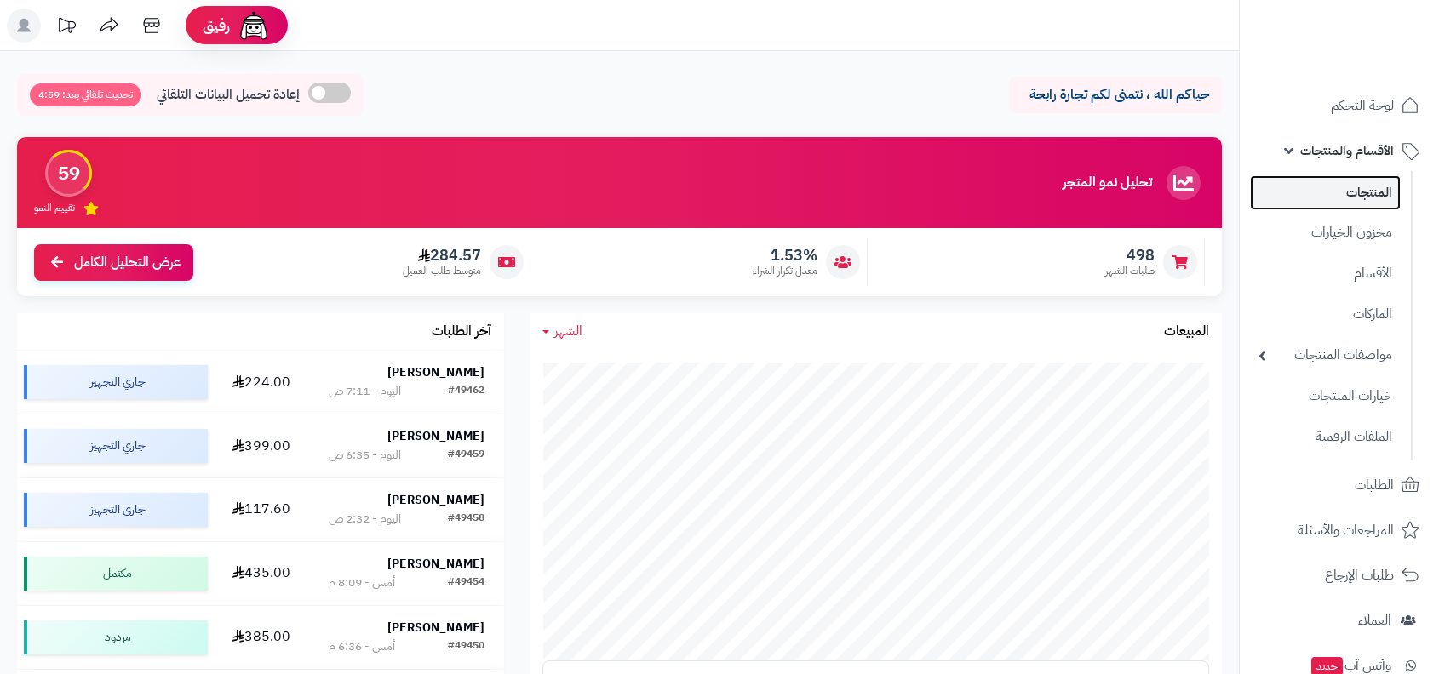
click at [1349, 198] on link "المنتجات" at bounding box center [1325, 192] width 151 height 35
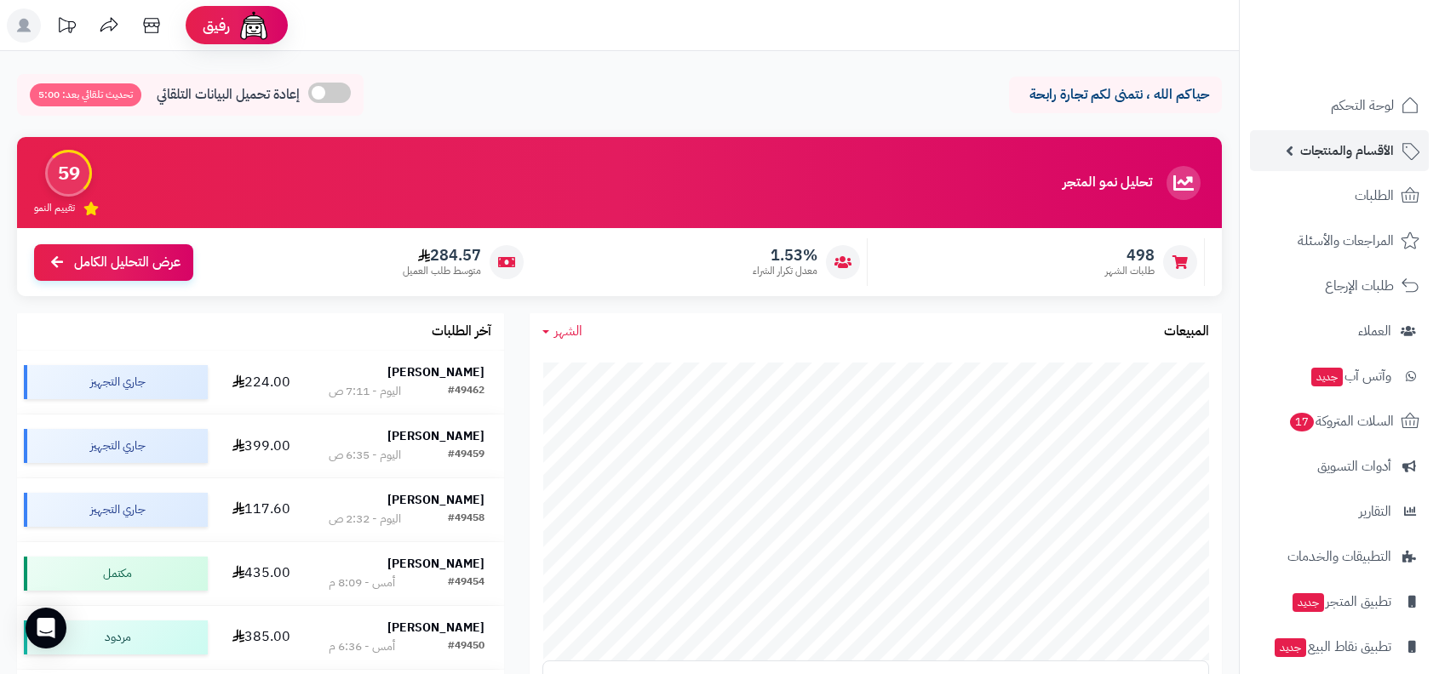
click at [1361, 158] on span "الأقسام والمنتجات" at bounding box center [1347, 151] width 94 height 24
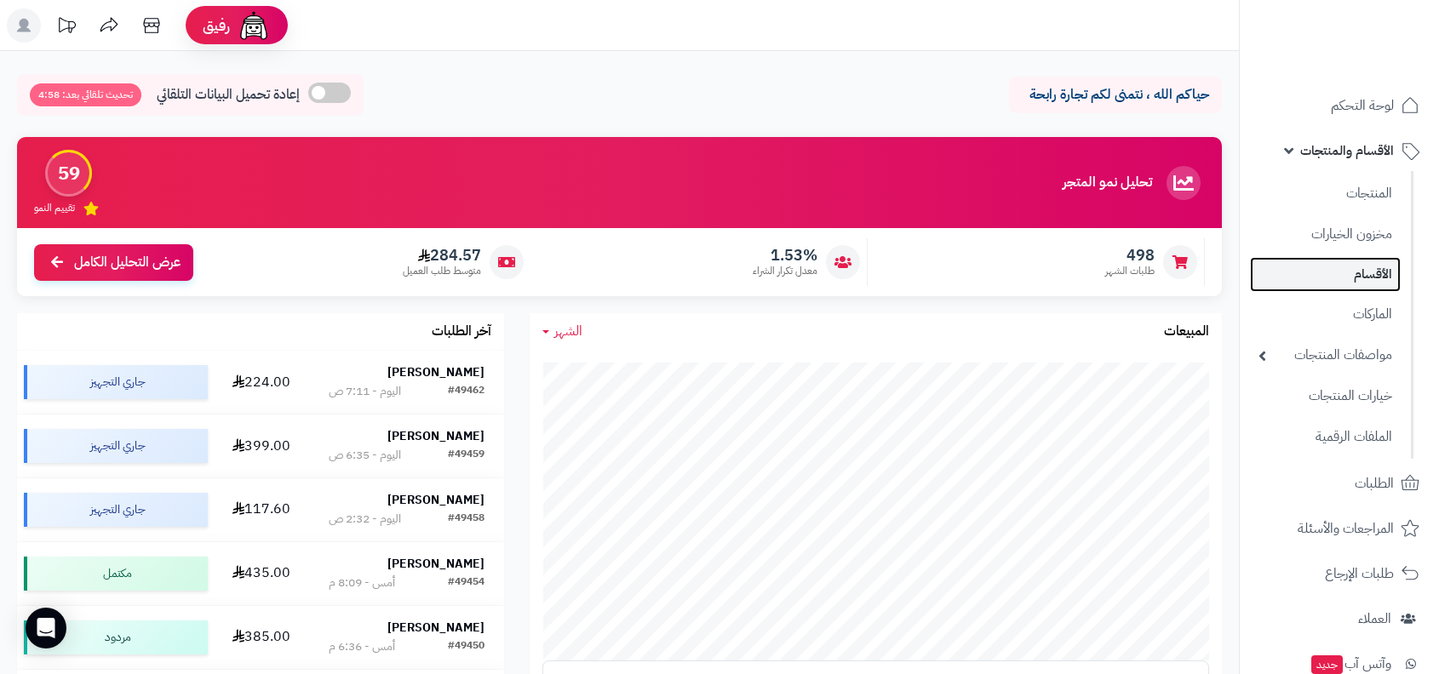
click at [1370, 278] on link "الأقسام" at bounding box center [1325, 274] width 151 height 35
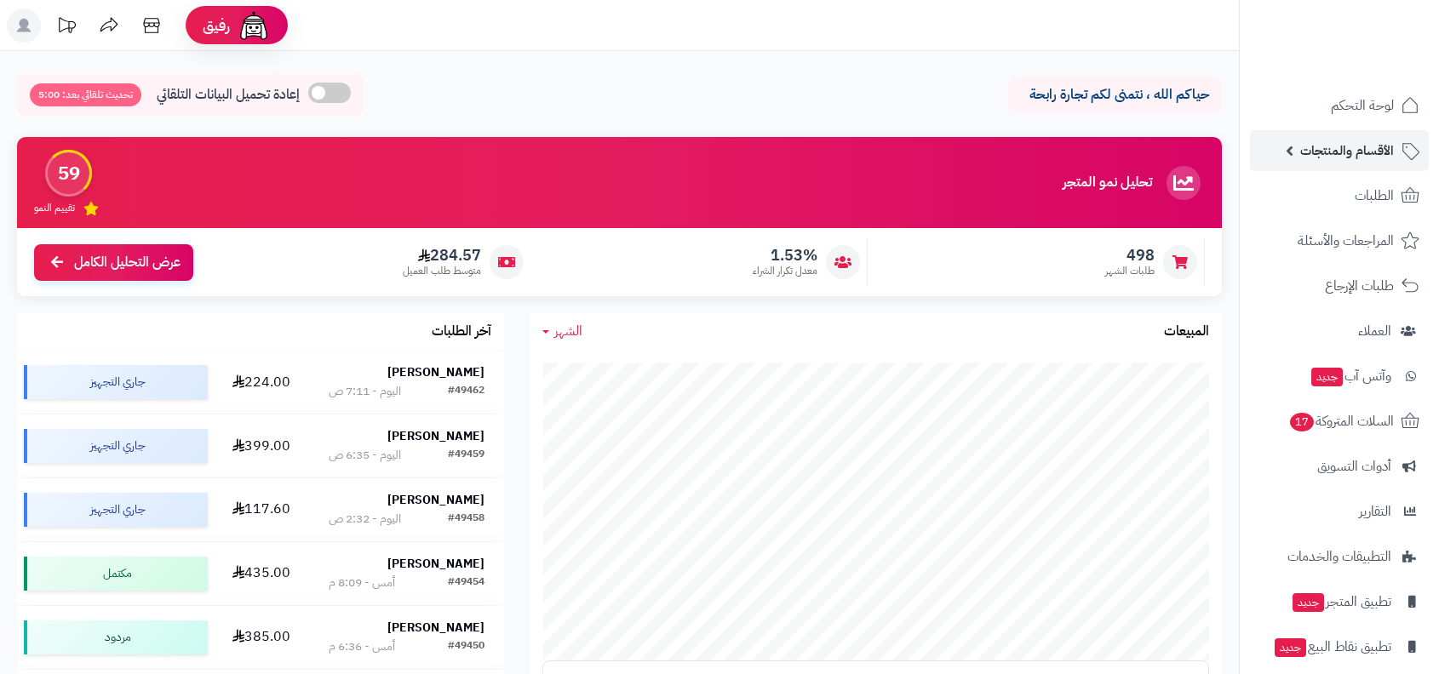
click at [1334, 150] on span "الأقسام والمنتجات" at bounding box center [1347, 151] width 94 height 24
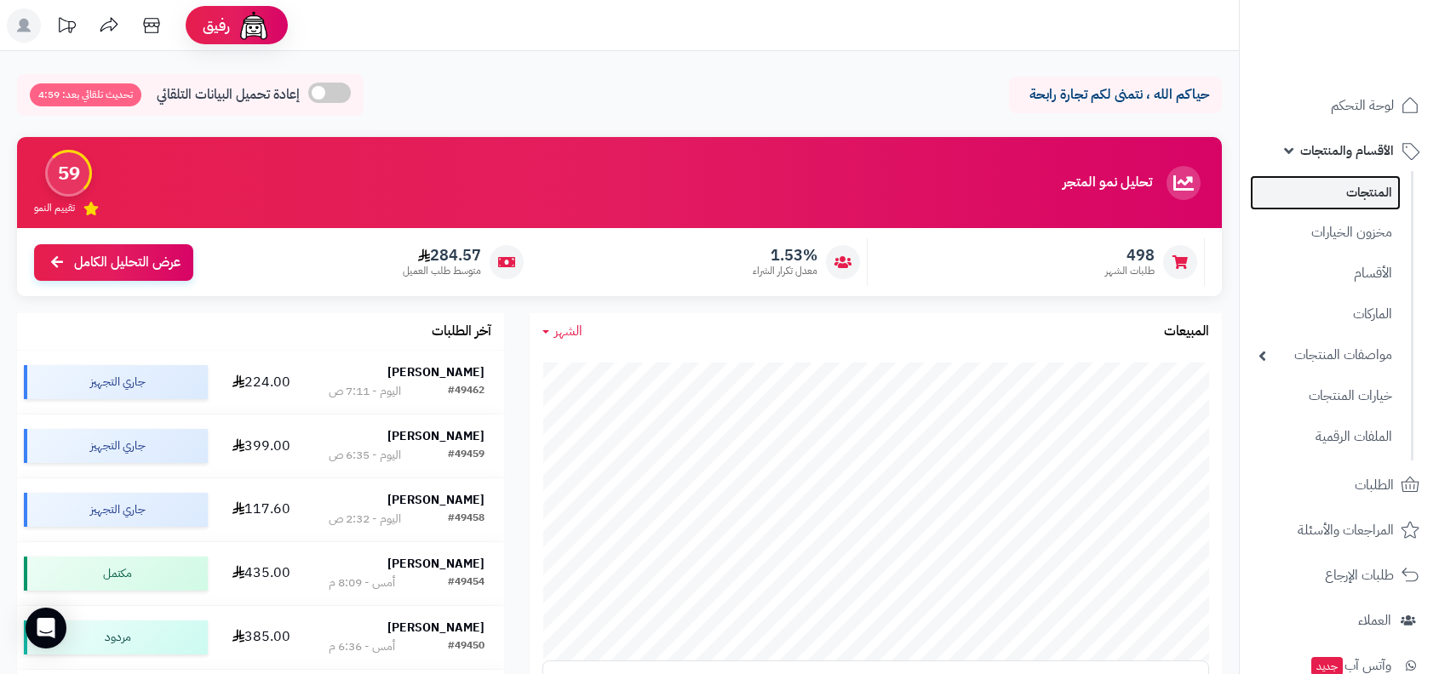
click at [1343, 179] on link "المنتجات" at bounding box center [1325, 192] width 151 height 35
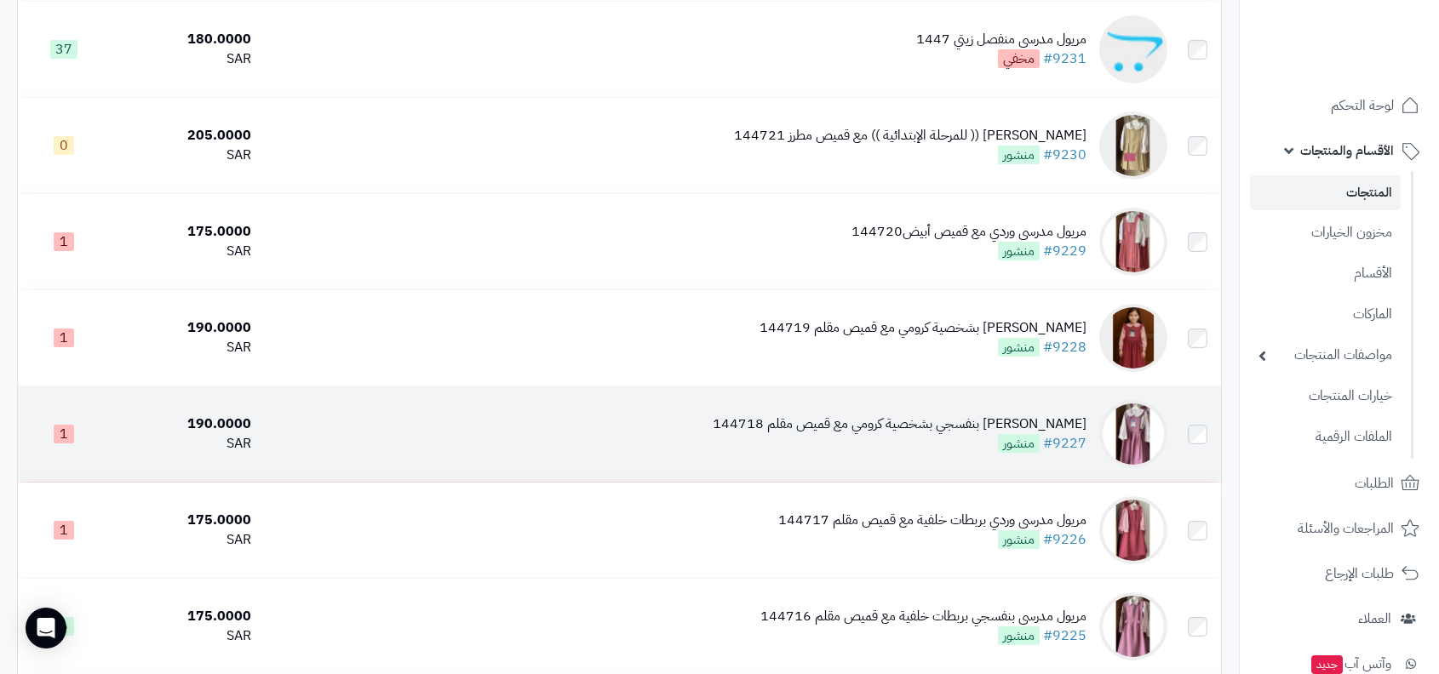
scroll to position [1660, 0]
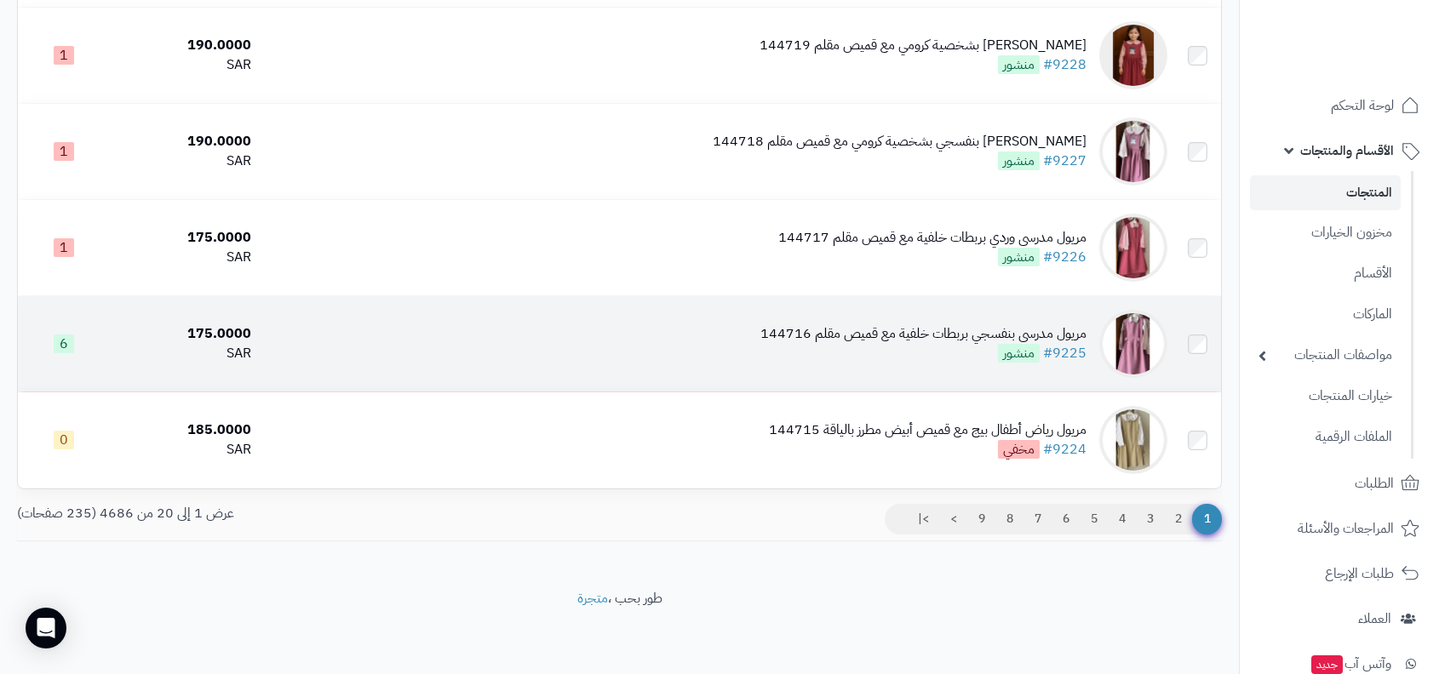
click at [1052, 340] on div "مريول مدرسي بنفسجي بربطات خلفية مع قميص مقلم 144716" at bounding box center [923, 334] width 326 height 20
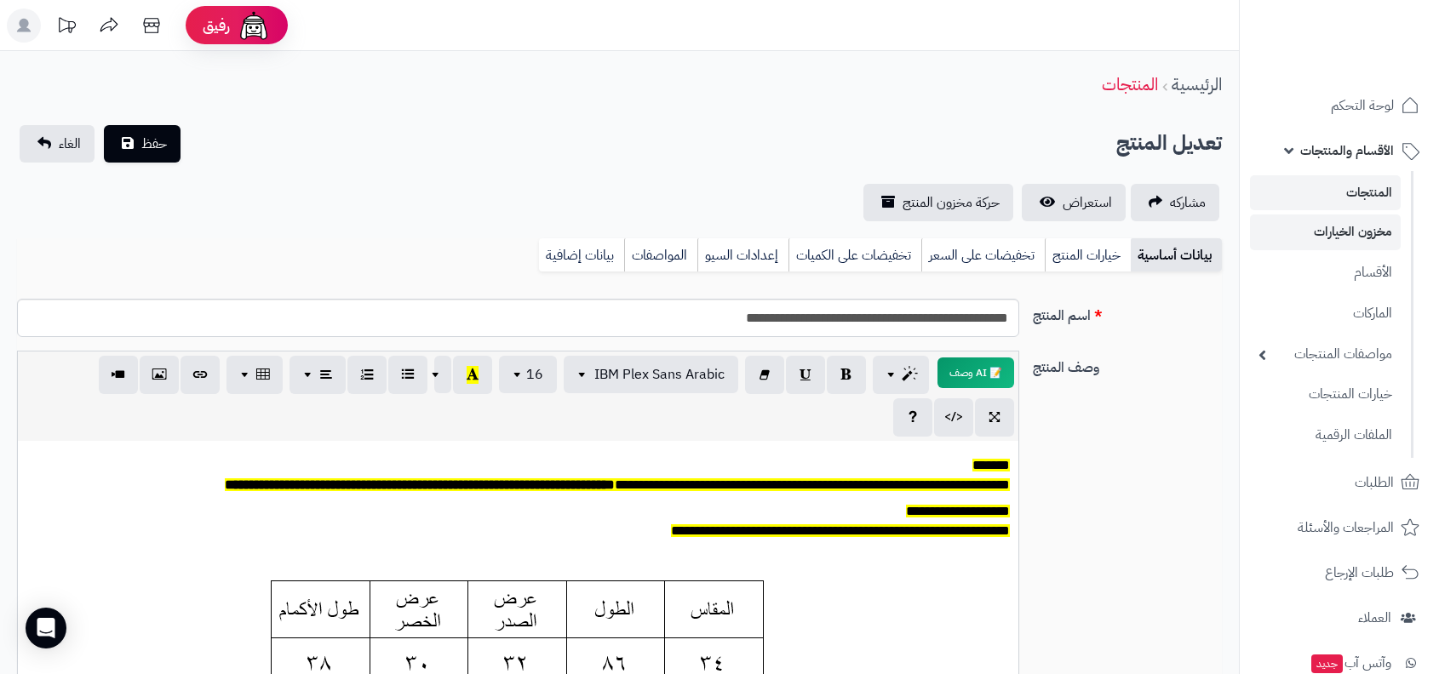
click at [1327, 249] on li "مخزون الخيارات" at bounding box center [1325, 232] width 171 height 35
